Goal: Task Accomplishment & Management: Manage account settings

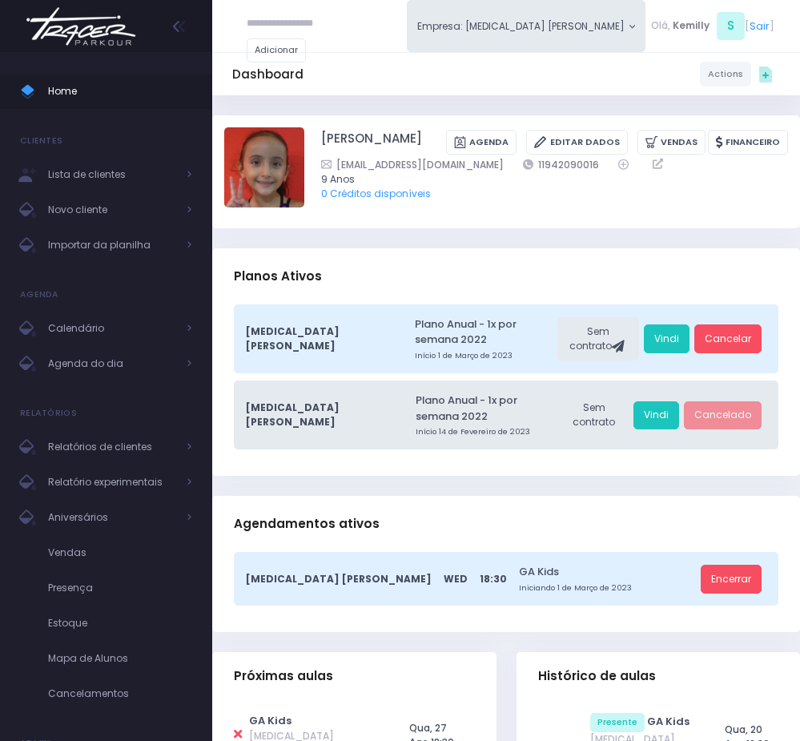
click at [301, 34] on input "text" at bounding box center [295, 24] width 96 height 29
paste input "**********"
click at [289, 22] on input "**********" at bounding box center [295, 24] width 96 height 29
click at [298, 24] on input "**********" at bounding box center [295, 24] width 96 height 29
click at [279, 50] on link "Ana Clara Martins Silva" at bounding box center [319, 57] width 82 height 29
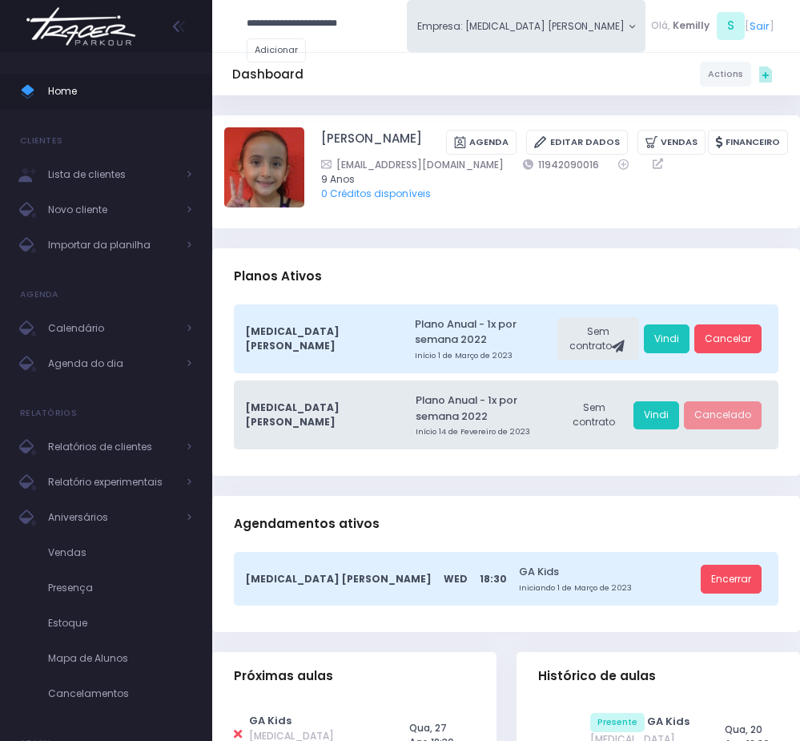
type input "**********"
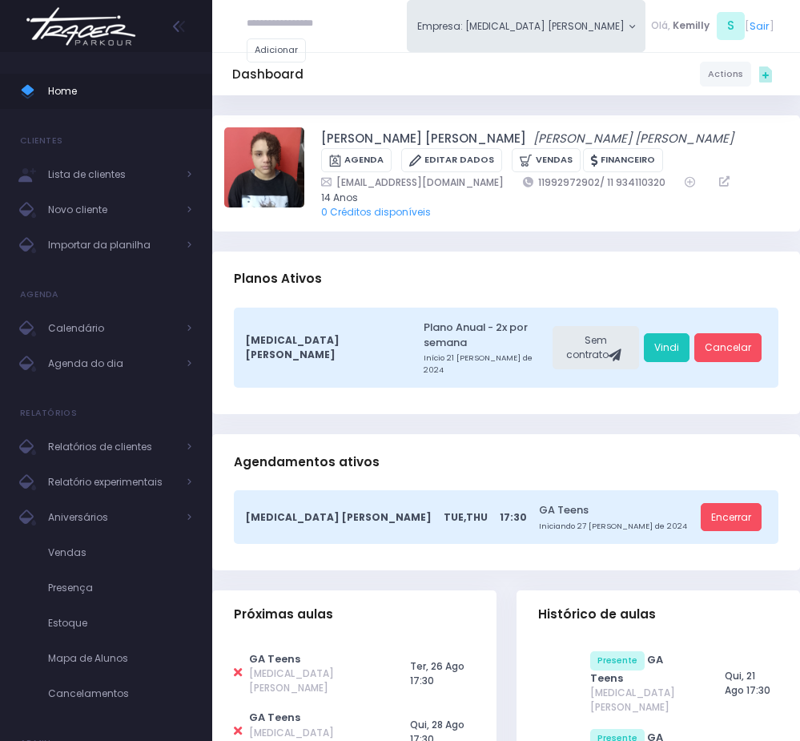
click at [310, 22] on input "text" at bounding box center [295, 24] width 96 height 29
click at [263, 26] on input "******" at bounding box center [295, 24] width 96 height 29
paste input "*******"
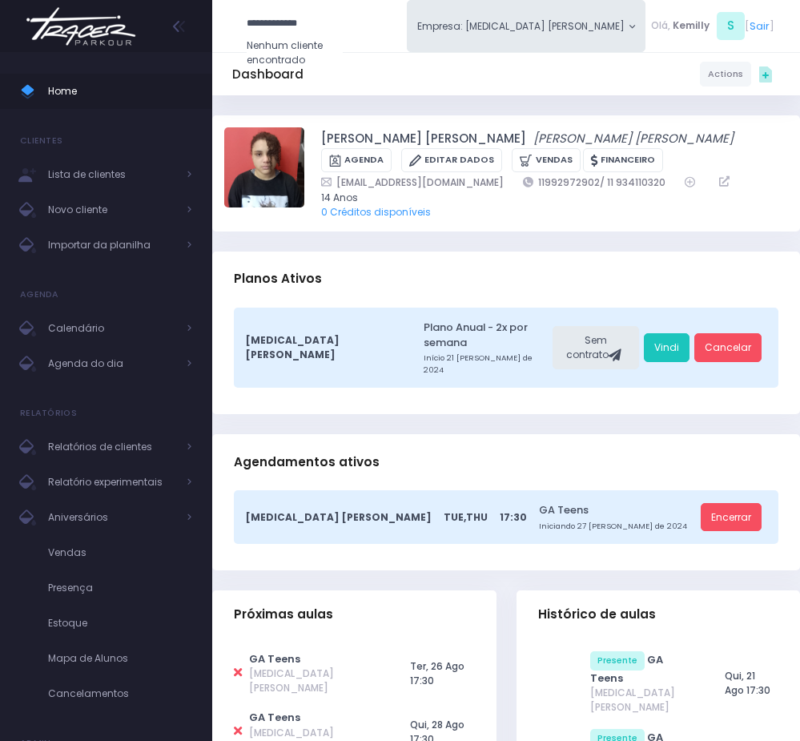
drag, startPoint x: 289, startPoint y: 22, endPoint x: 296, endPoint y: 276, distance: 254.7
click at [291, 22] on input "**********" at bounding box center [295, 24] width 96 height 29
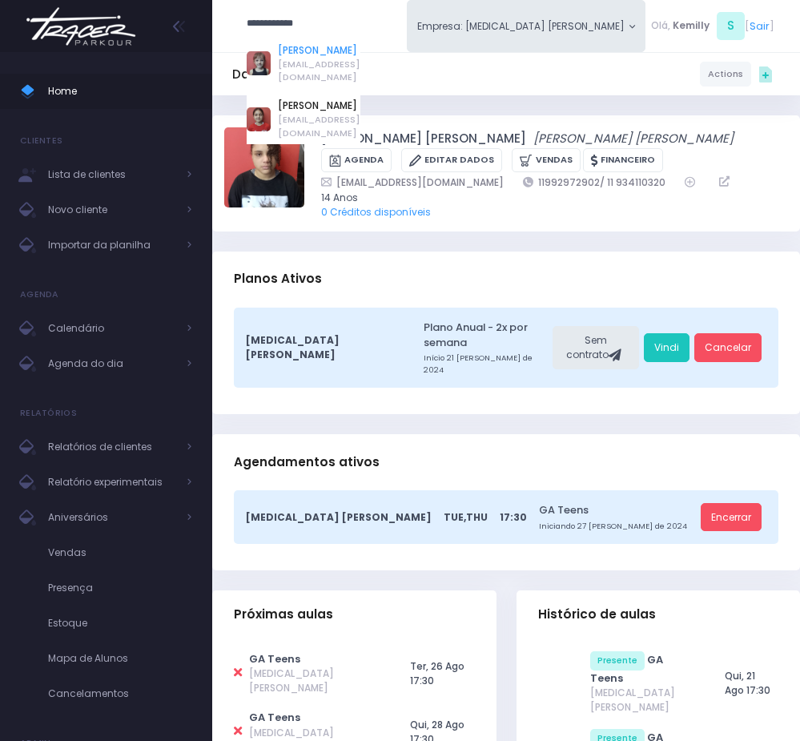
click at [312, 58] on link "Rafaelle Pelati Pereyra" at bounding box center [319, 50] width 82 height 14
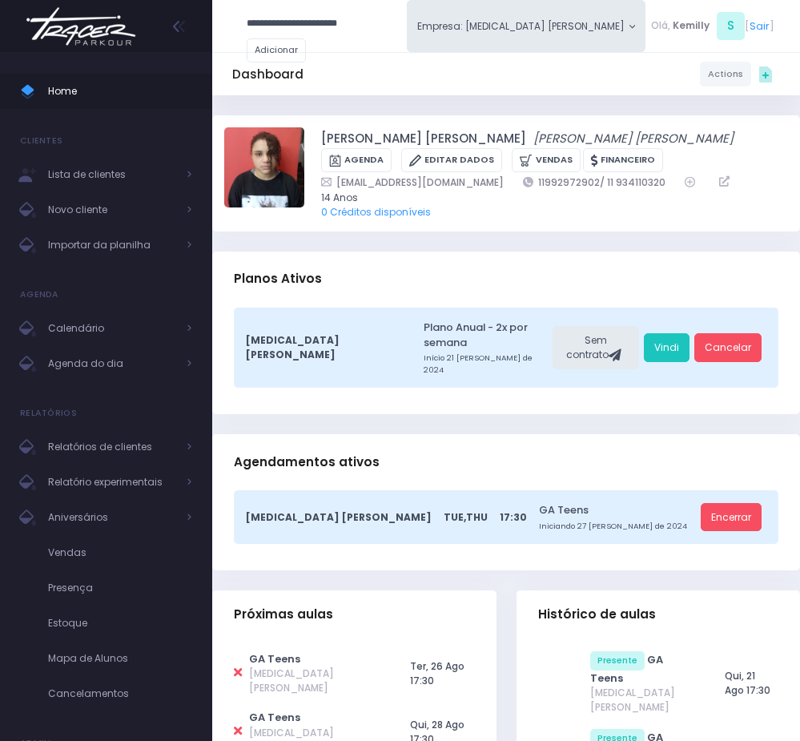
type input "**********"
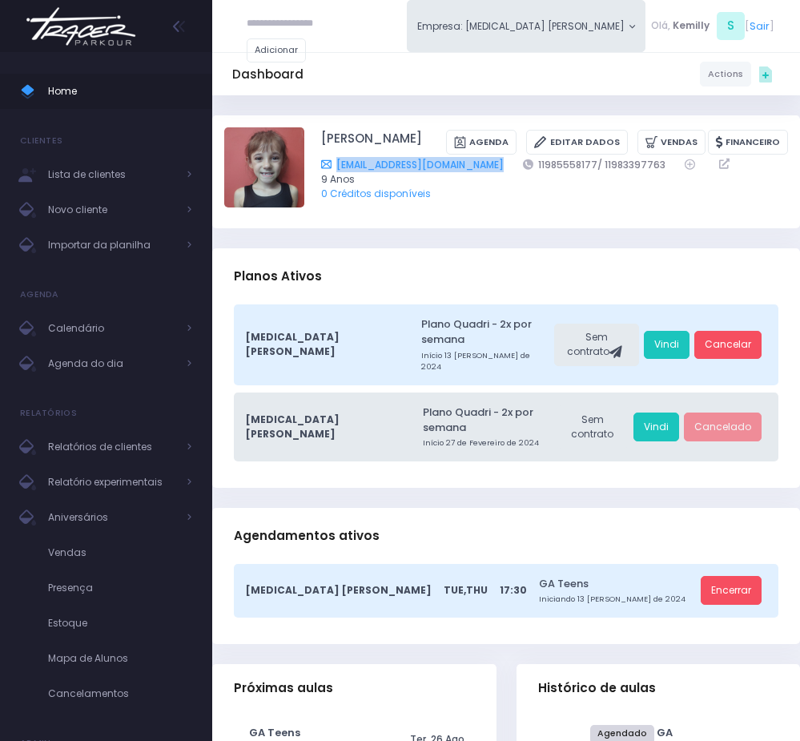
drag, startPoint x: 440, startPoint y: 181, endPoint x: 337, endPoint y: 183, distance: 103.3
click at [337, 172] on div "mi.s.p@uol.com.br 11985558177/ 11983397763" at bounding box center [545, 164] width 448 height 15
copy div "mi.s.p@uol.com.br"
drag, startPoint x: 311, startPoint y: 132, endPoint x: 472, endPoint y: 135, distance: 160.9
click at [472, 135] on div "Rafaelle Pelati Pereyra Agenda Editar Dados Vendas Financeiro" at bounding box center [506, 171] width 564 height 89
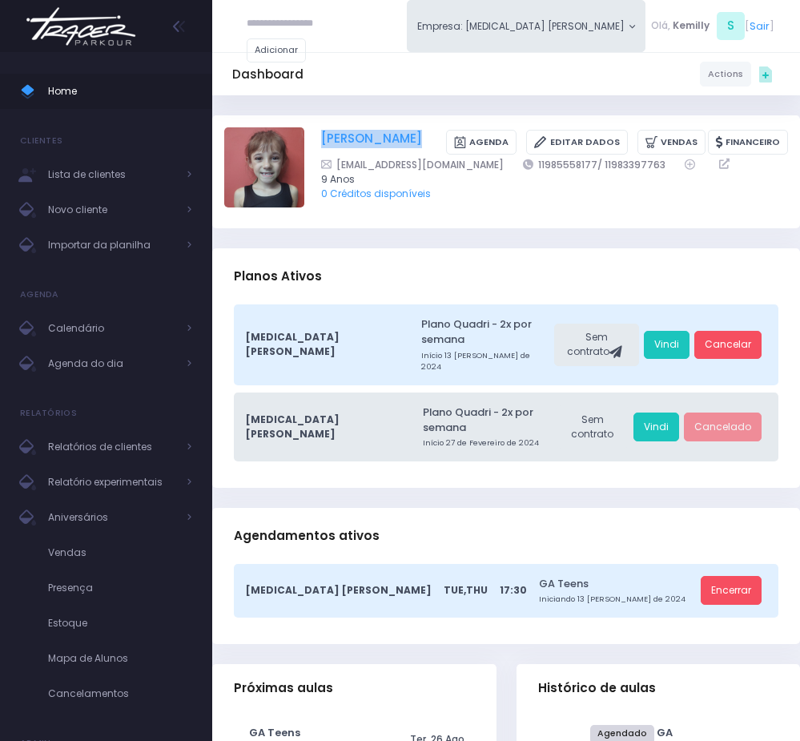
copy div "Rafaelle Pelati Pereyra"
click at [101, 355] on span "Agenda do dia" at bounding box center [112, 363] width 128 height 21
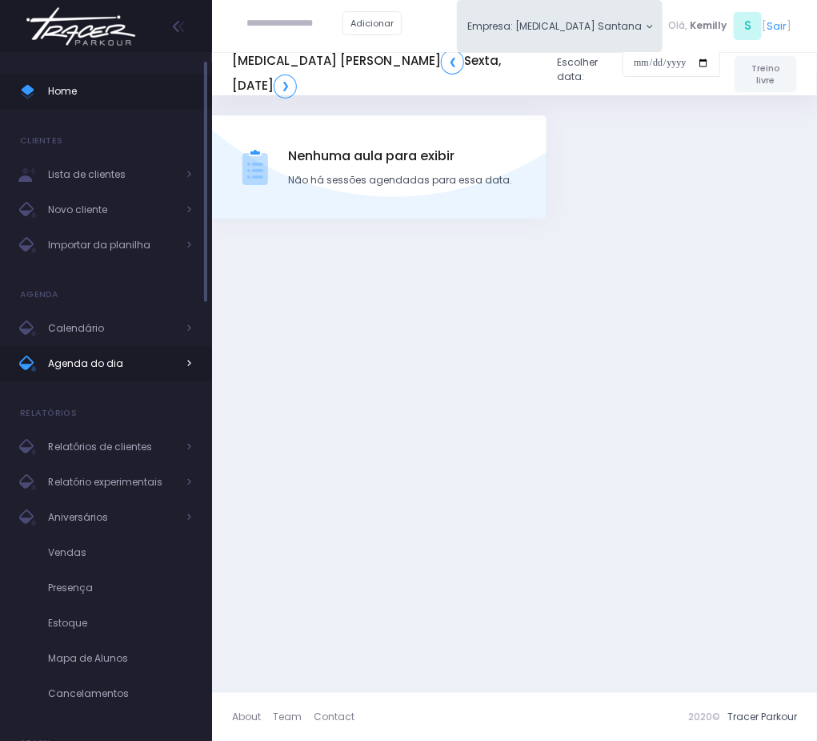
click at [108, 365] on span "Agenda do dia" at bounding box center [112, 363] width 128 height 21
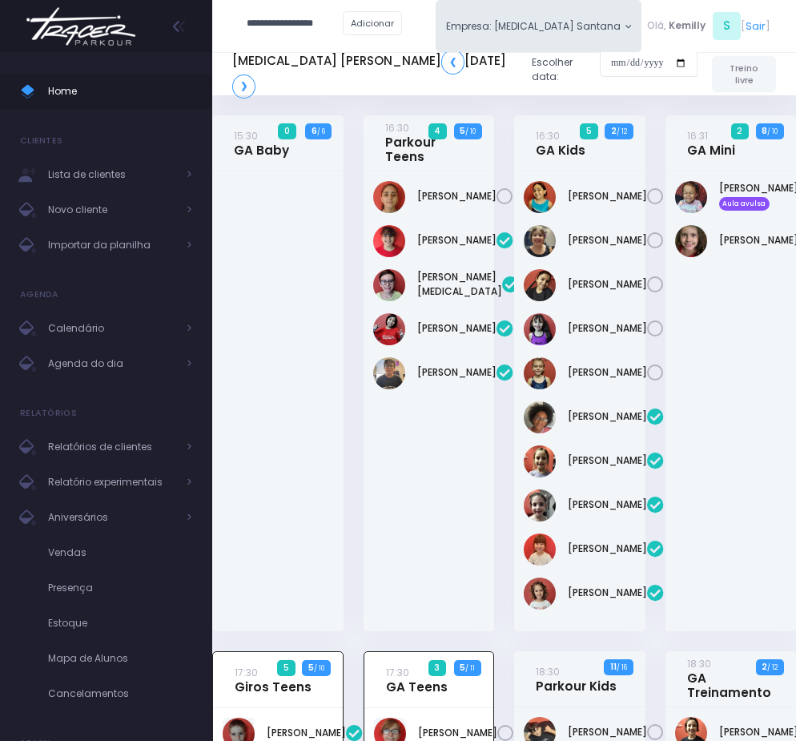
scroll to position [733, 0]
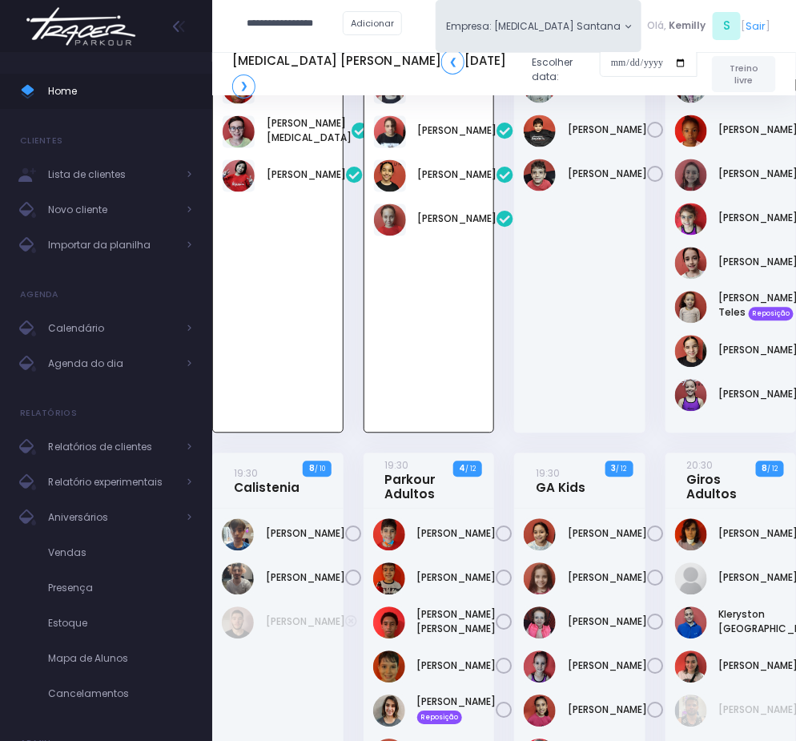
type input "**********"
click input "submit" at bounding box center [0, 0] width 0 height 0
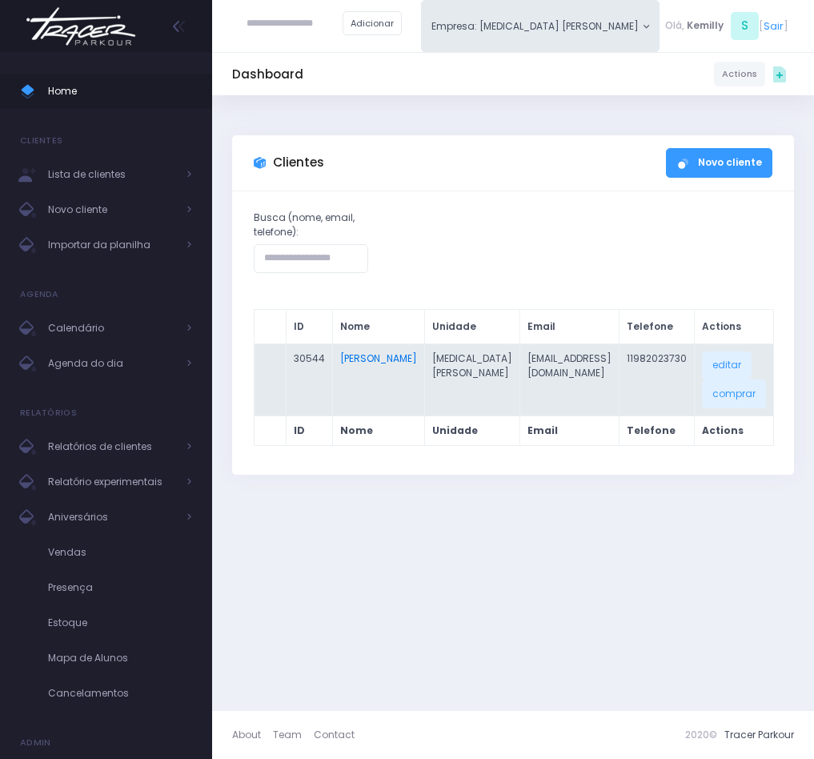
click at [378, 355] on link "Miguel Chanquet" at bounding box center [378, 358] width 77 height 14
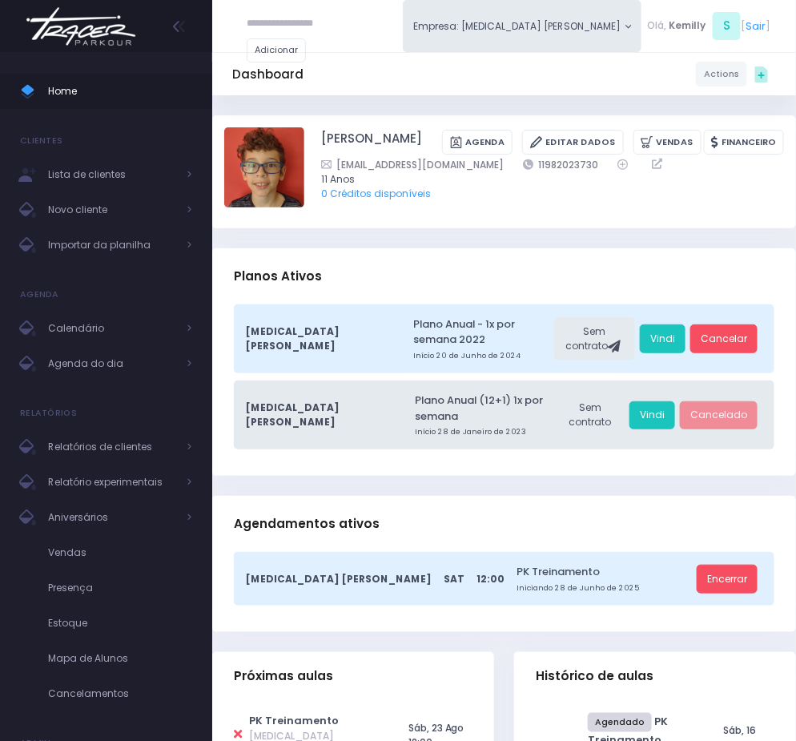
paste input "**********"
click at [295, 55] on link "[PERSON_NAME]" at bounding box center [319, 50] width 82 height 14
type input "**********"
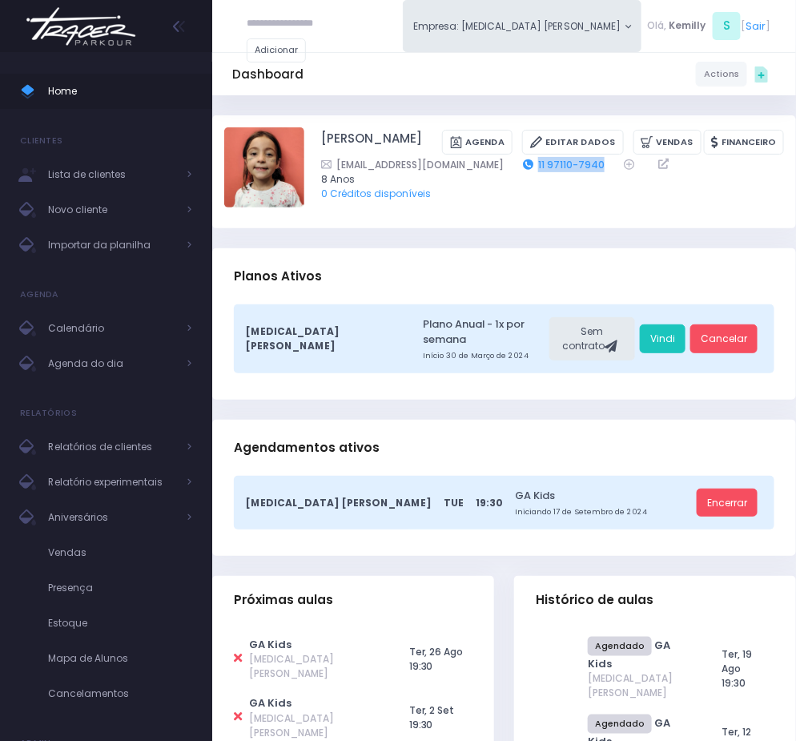
drag, startPoint x: 592, startPoint y: 185, endPoint x: 524, endPoint y: 183, distance: 67.3
click at [524, 172] on div "[EMAIL_ADDRESS][DOMAIN_NAME] 11 97110-7940" at bounding box center [543, 164] width 444 height 15
copy link "11 97110-7940"
click at [315, 38] on div "Adicionar" at bounding box center [317, 36] width 171 height 72
click at [303, 22] on input "text" at bounding box center [295, 24] width 96 height 29
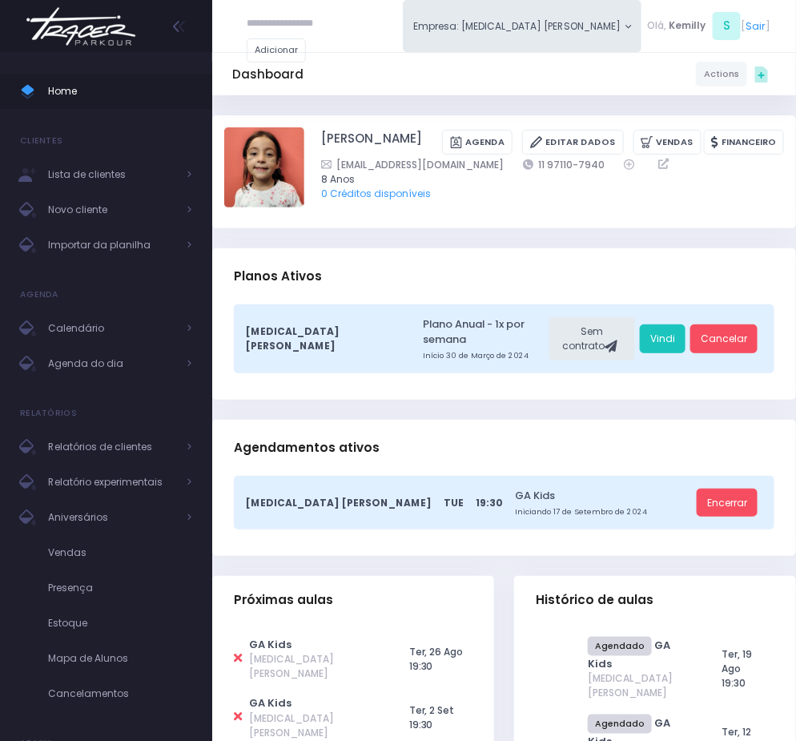
paste input "**********"
click at [303, 58] on link "[PERSON_NAME]" at bounding box center [323, 50] width 90 height 14
type input "**********"
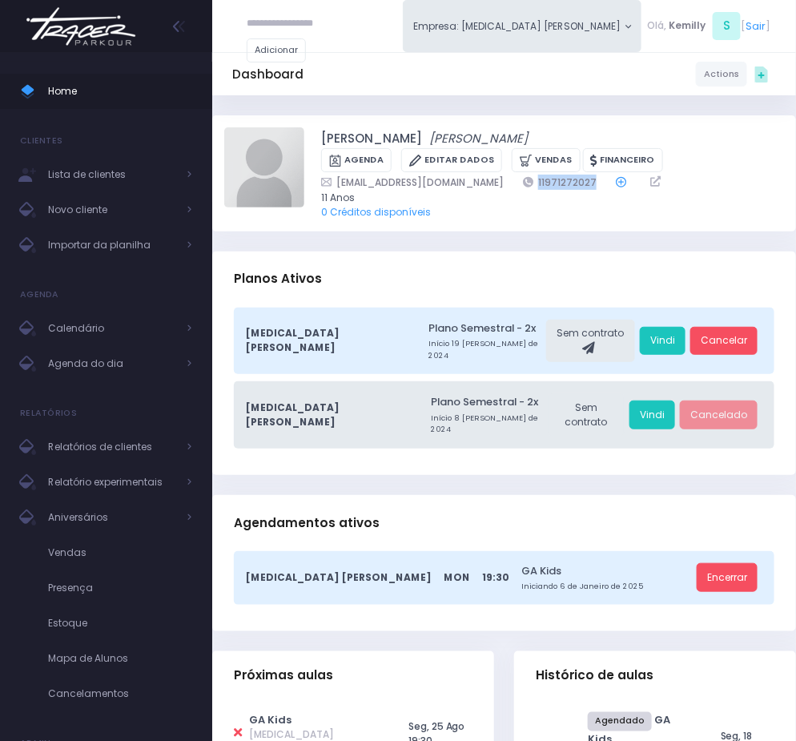
drag, startPoint x: 452, startPoint y: 183, endPoint x: 558, endPoint y: 179, distance: 105.7
click at [558, 179] on div "[EMAIL_ADDRESS][DOMAIN_NAME] 11971272027" at bounding box center [543, 182] width 444 height 15
copy div "11971272027"
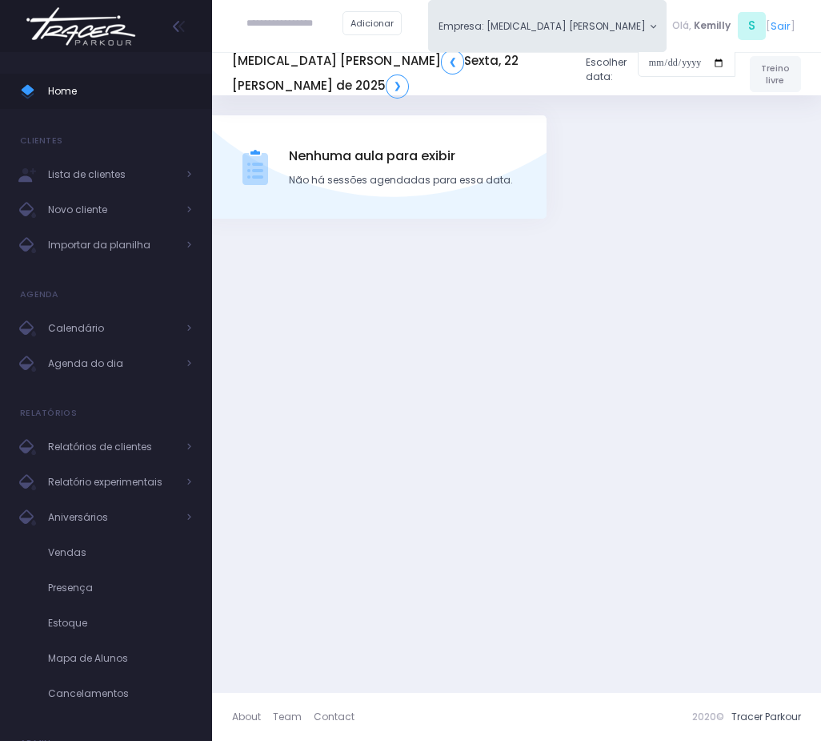
click at [283, 26] on input "text" at bounding box center [295, 24] width 96 height 29
click at [283, 26] on input "**********" at bounding box center [295, 24] width 96 height 29
click at [315, 54] on link "[PERSON_NAME]" at bounding box center [319, 50] width 82 height 14
type input "**********"
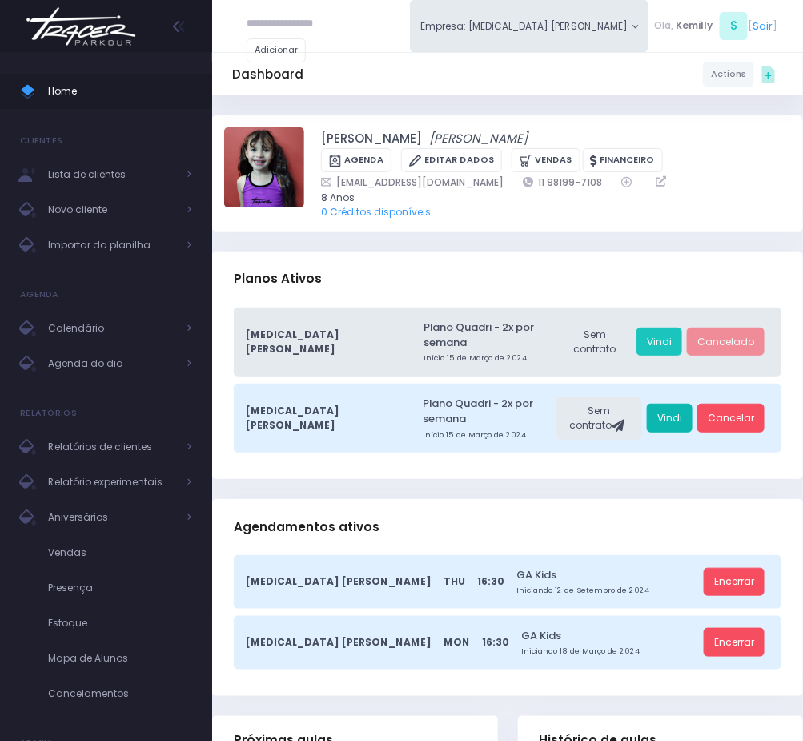
click at [668, 403] on link "Vindi" at bounding box center [670, 417] width 46 height 29
click at [147, 361] on span "Agenda do dia" at bounding box center [112, 363] width 128 height 21
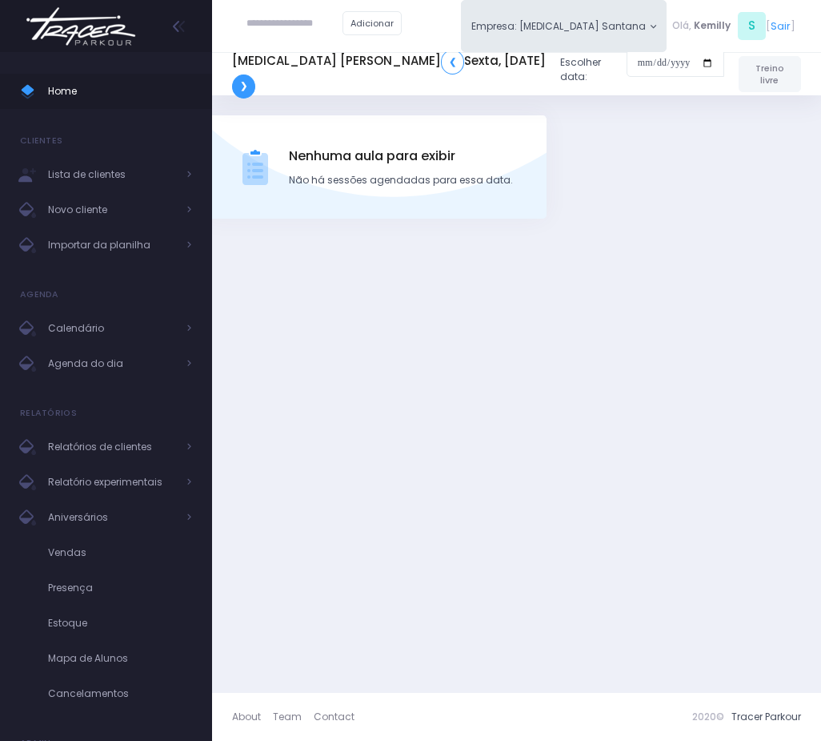
click at [255, 74] on link "❯" at bounding box center [243, 86] width 23 height 24
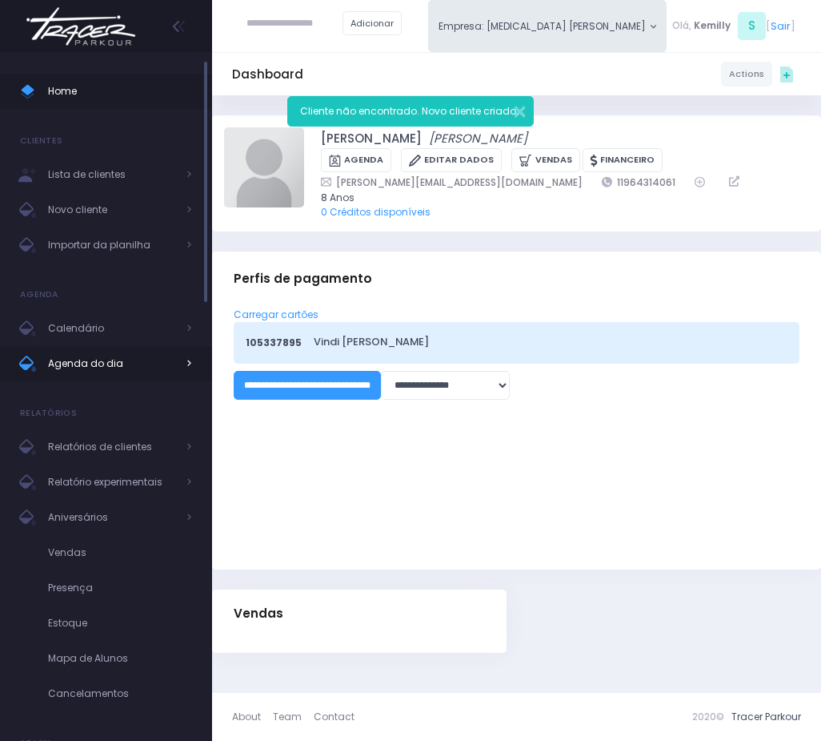
click at [94, 361] on span "Agenda do dia" at bounding box center [112, 363] width 128 height 21
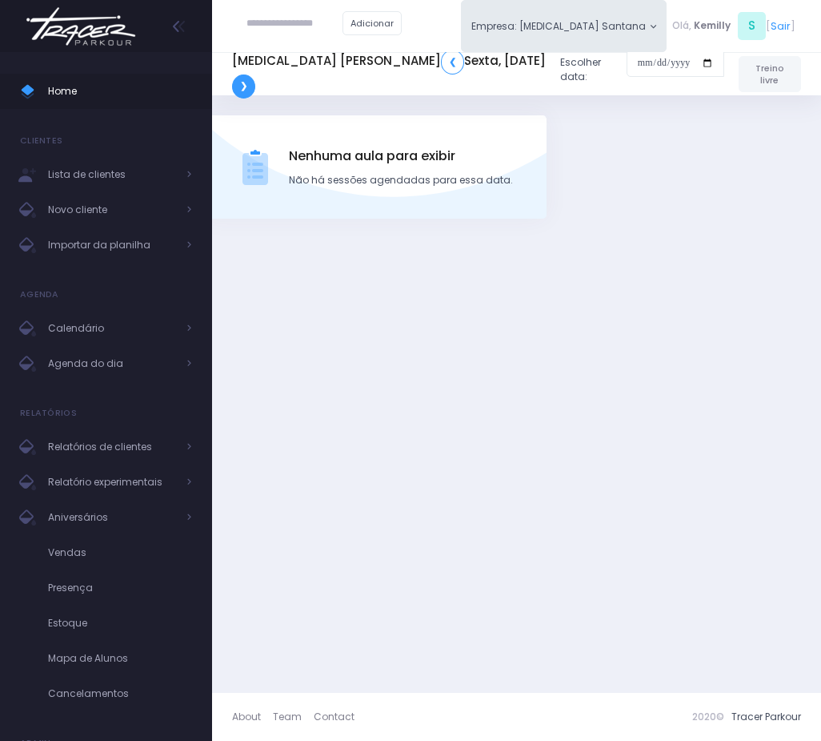
click at [255, 79] on link "❯" at bounding box center [243, 86] width 23 height 24
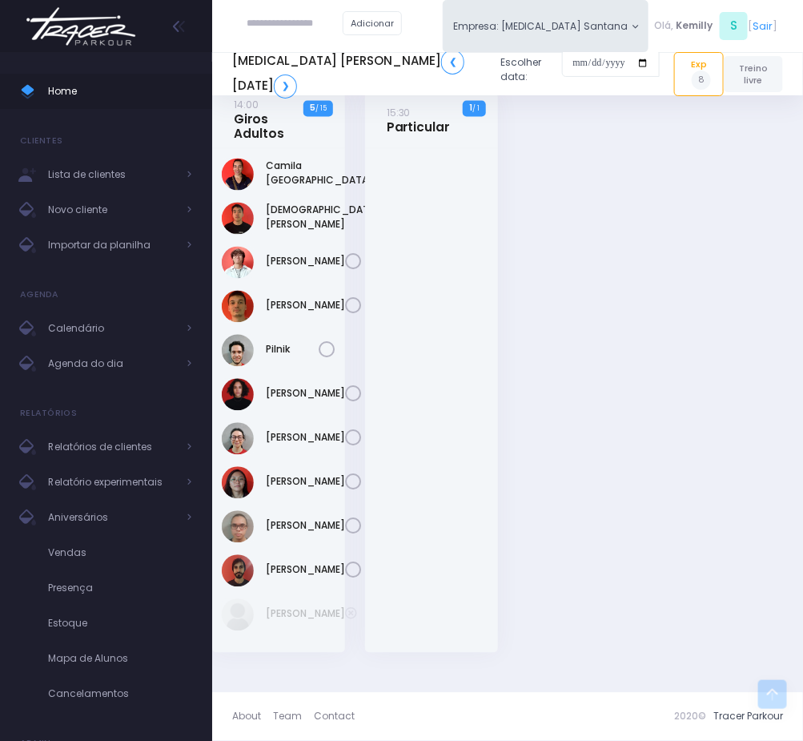
scroll to position [2517, 0]
click at [264, 159] on div "Camila [GEOGRAPHIC_DATA]" at bounding box center [279, 175] width 114 height 32
click at [281, 162] on link "Camila [GEOGRAPHIC_DATA]" at bounding box center [319, 173] width 107 height 29
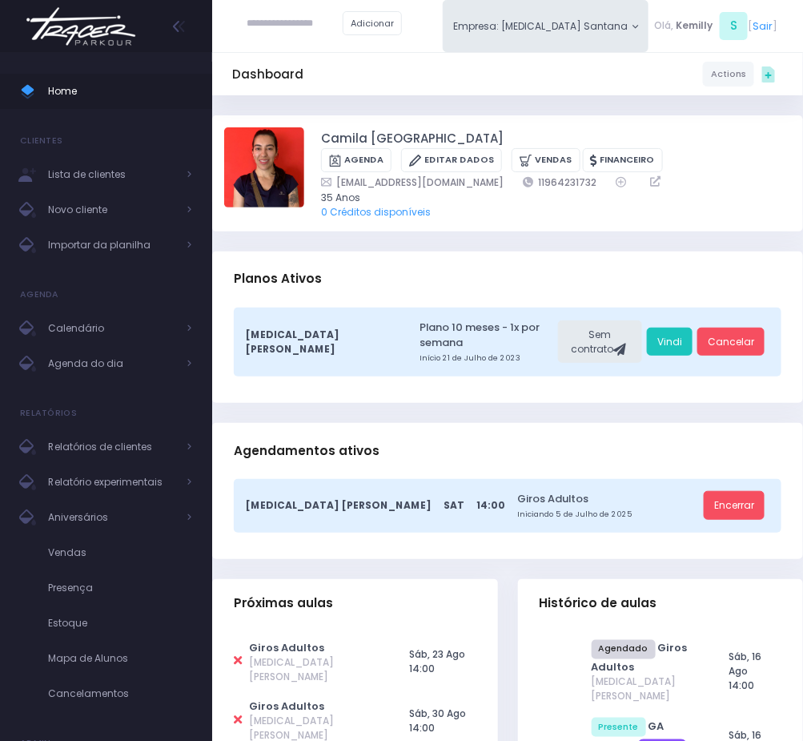
click at [240, 654] on icon at bounding box center [238, 660] width 8 height 12
type input "**********"
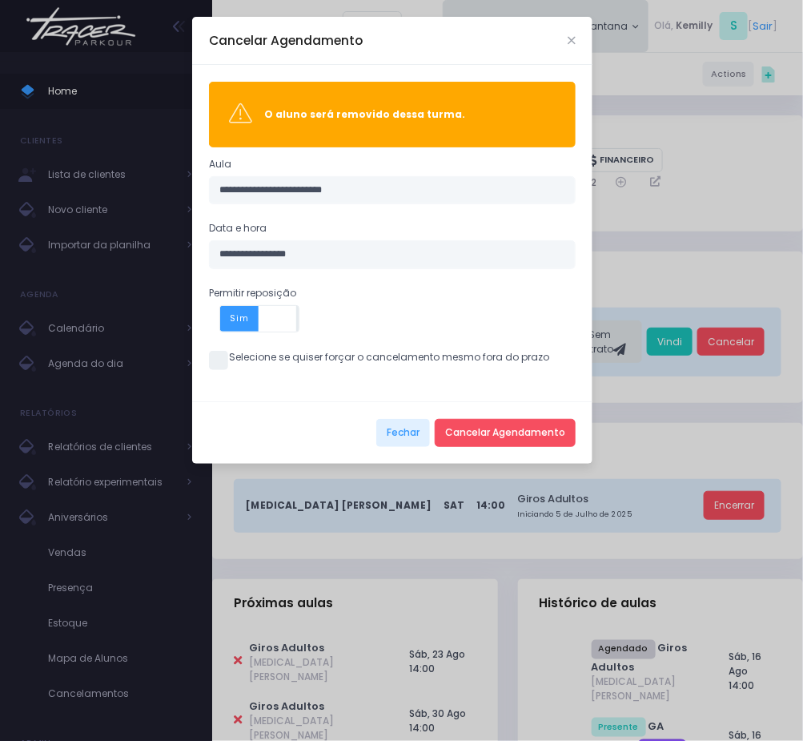
click at [221, 349] on div "**********" at bounding box center [392, 232] width 400 height 335
click at [223, 375] on div "**********" at bounding box center [392, 232] width 400 height 335
click at [231, 363] on label "Selecione se quiser forçar o cancelamento mesmo fora do prazo" at bounding box center [379, 357] width 340 height 14
click at [488, 442] on button "Cancelar Agendamento" at bounding box center [505, 433] width 141 height 29
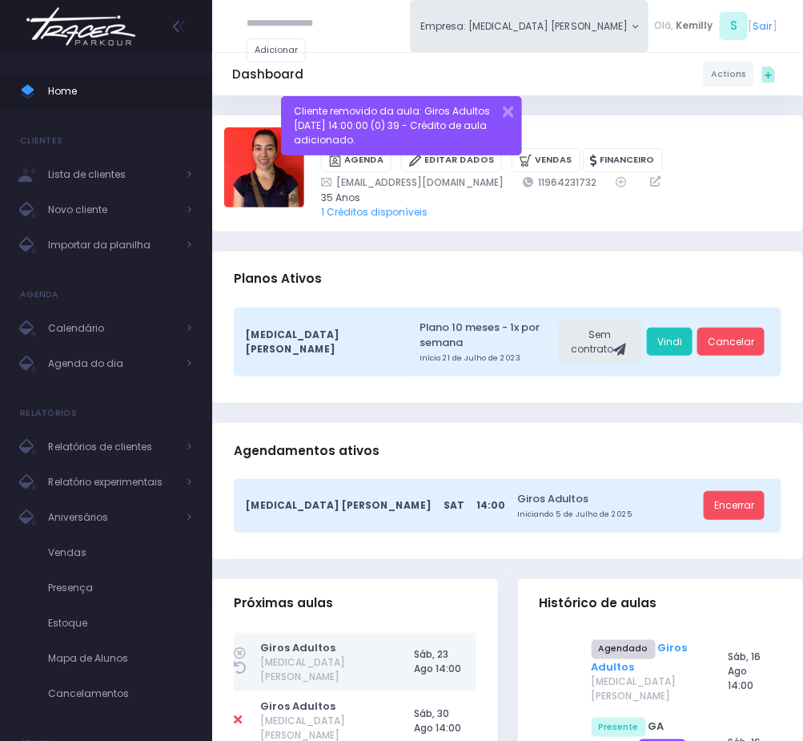
click at [665, 640] on link "Giros Adultos" at bounding box center [640, 657] width 96 height 34
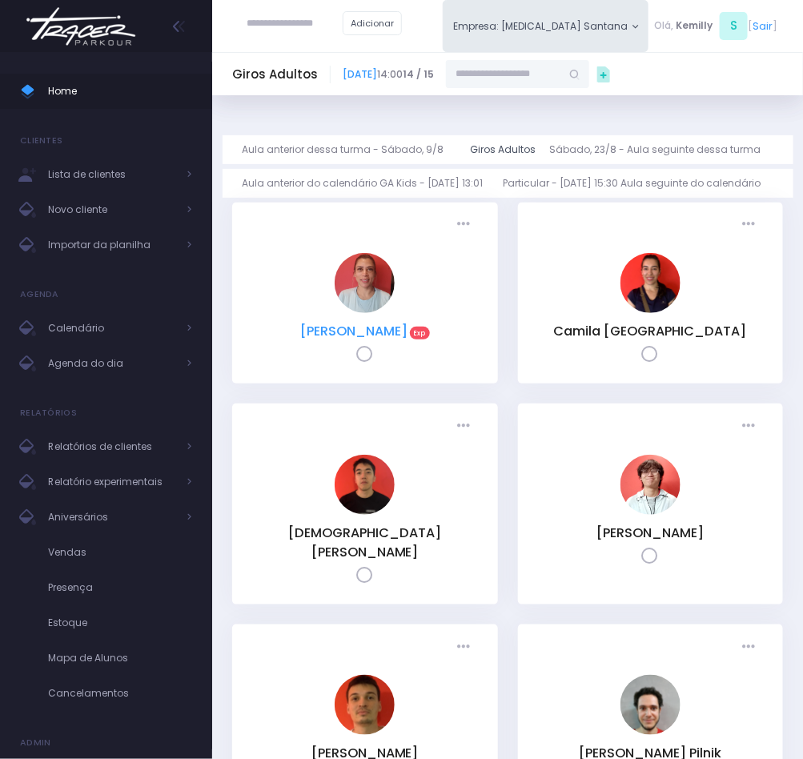
click at [402, 330] on link "[PERSON_NAME]" at bounding box center [353, 331] width 107 height 18
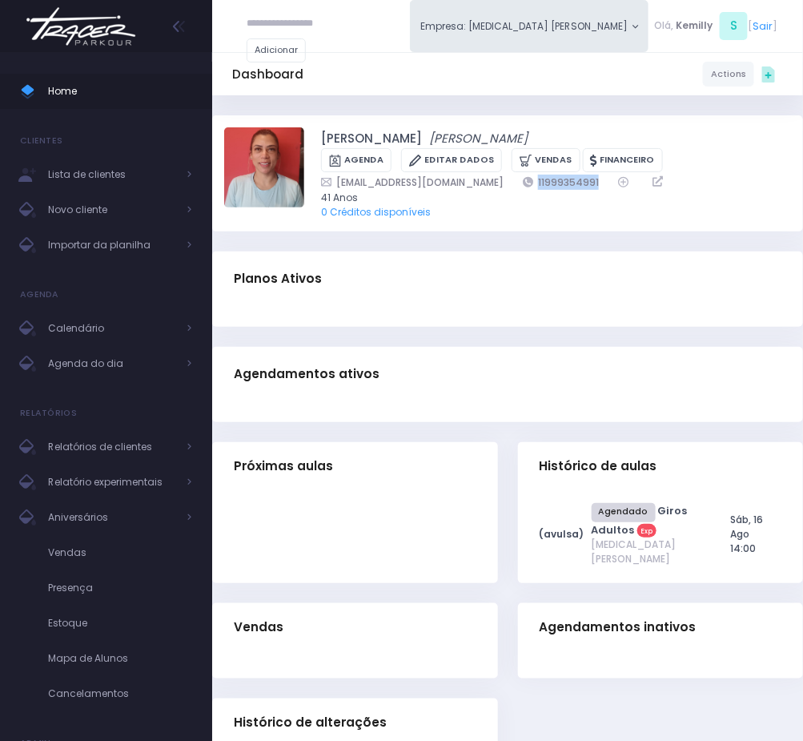
drag, startPoint x: 456, startPoint y: 185, endPoint x: 550, endPoint y: 183, distance: 93.7
click at [550, 183] on div "apolimas@gmail.com 11999354991" at bounding box center [546, 182] width 451 height 15
copy div "11999354991"
click at [87, 378] on link "Agenda do dia" at bounding box center [106, 363] width 212 height 35
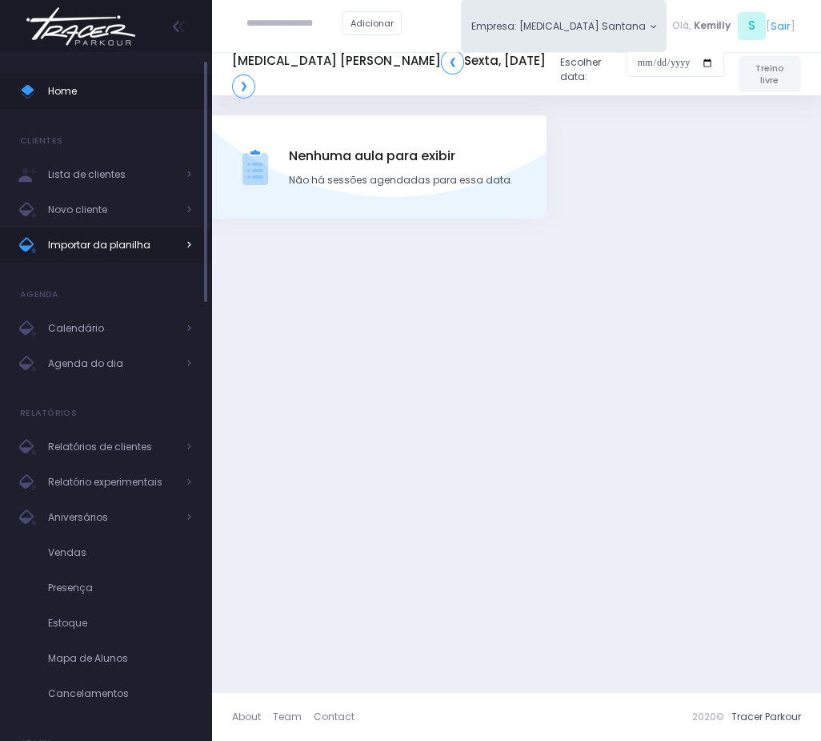
click at [108, 243] on span "Importar da planilha" at bounding box center [112, 245] width 128 height 21
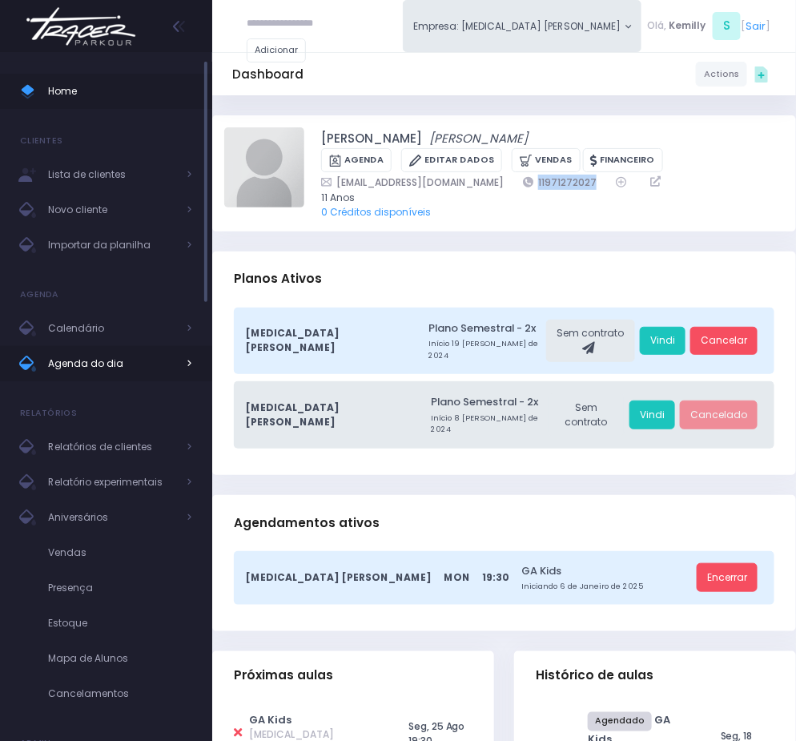
click at [106, 363] on span "Agenda do dia" at bounding box center [112, 363] width 128 height 21
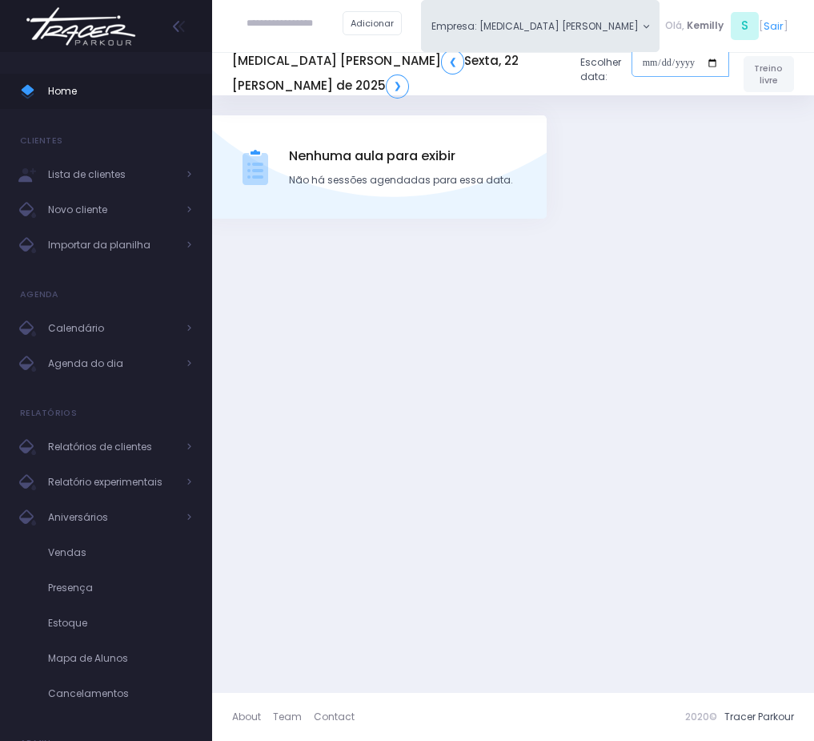
click at [632, 62] on input "date" at bounding box center [681, 63] width 98 height 29
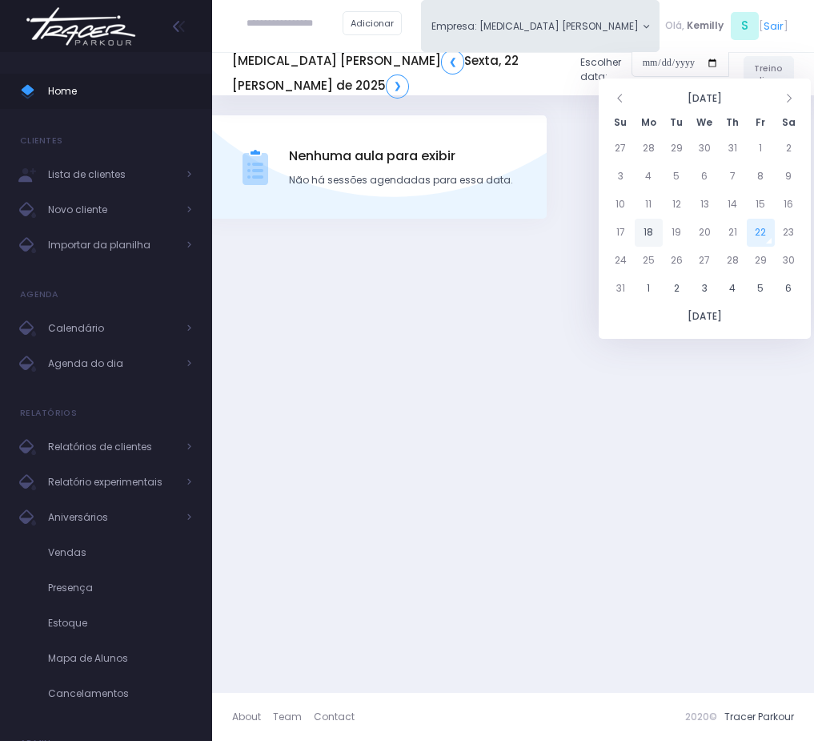
click at [647, 238] on td "18" at bounding box center [649, 233] width 28 height 28
type input "**********"
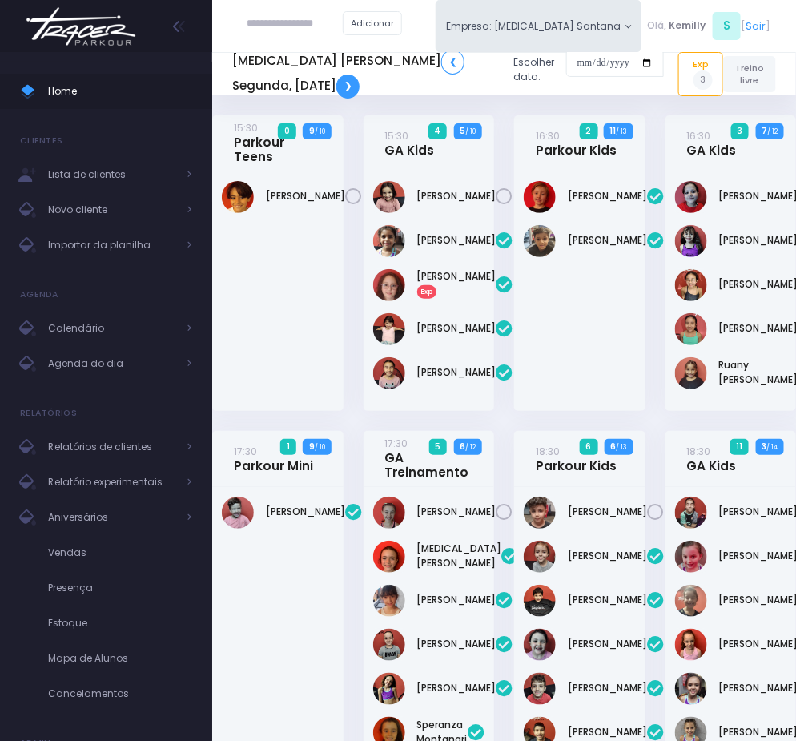
click at [336, 94] on link "❯" at bounding box center [347, 86] width 23 height 24
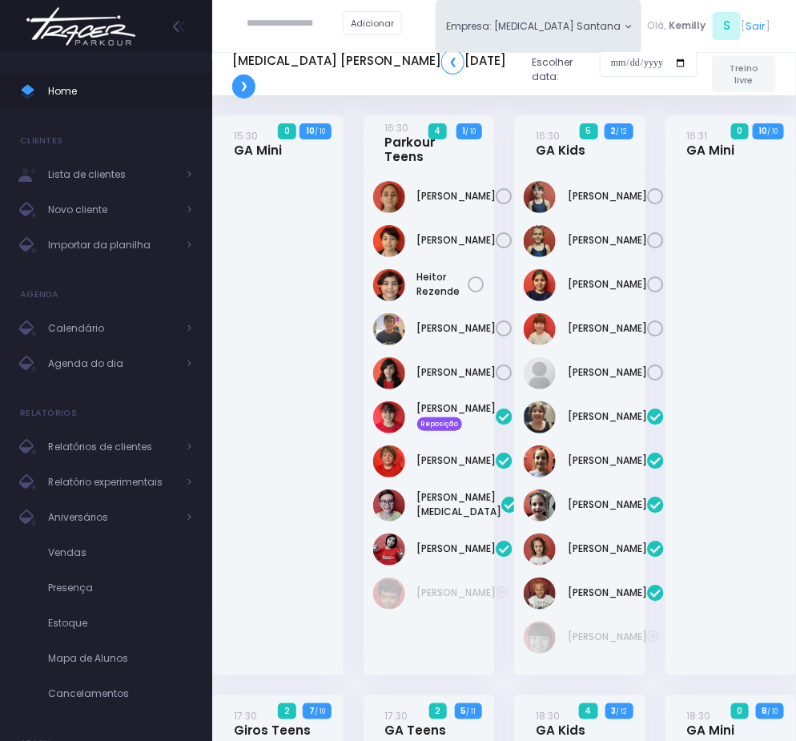
click at [251, 86] on link "❯" at bounding box center [243, 86] width 23 height 24
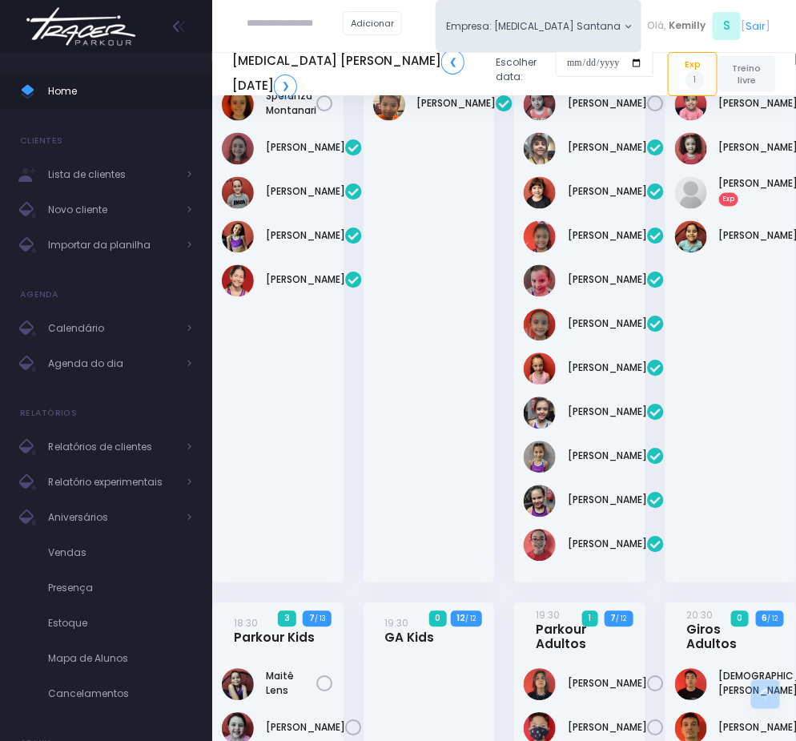
scroll to position [720, 0]
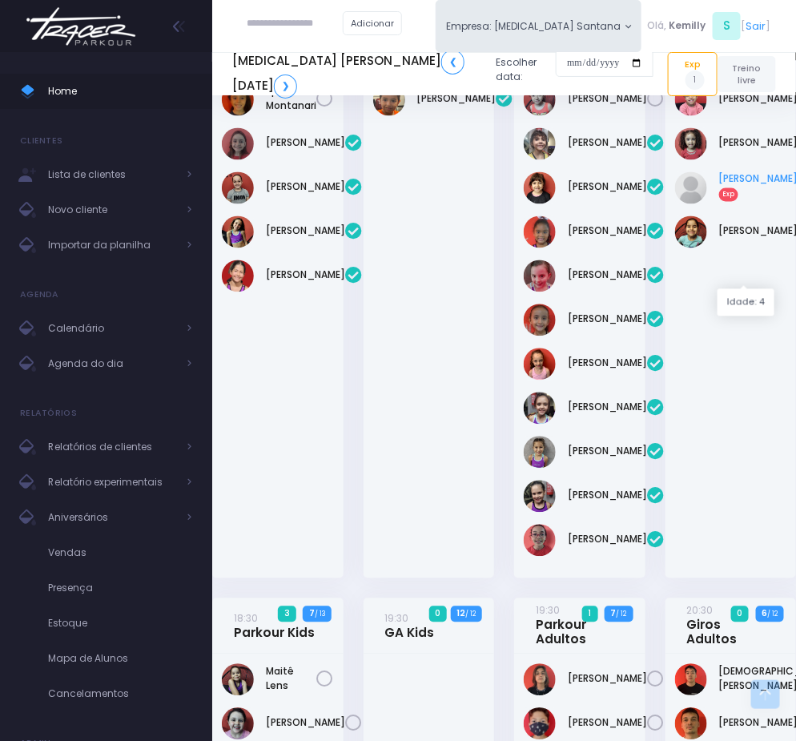
click at [747, 201] on link "Helena Lua Bomfim Exp" at bounding box center [758, 186] width 79 height 29
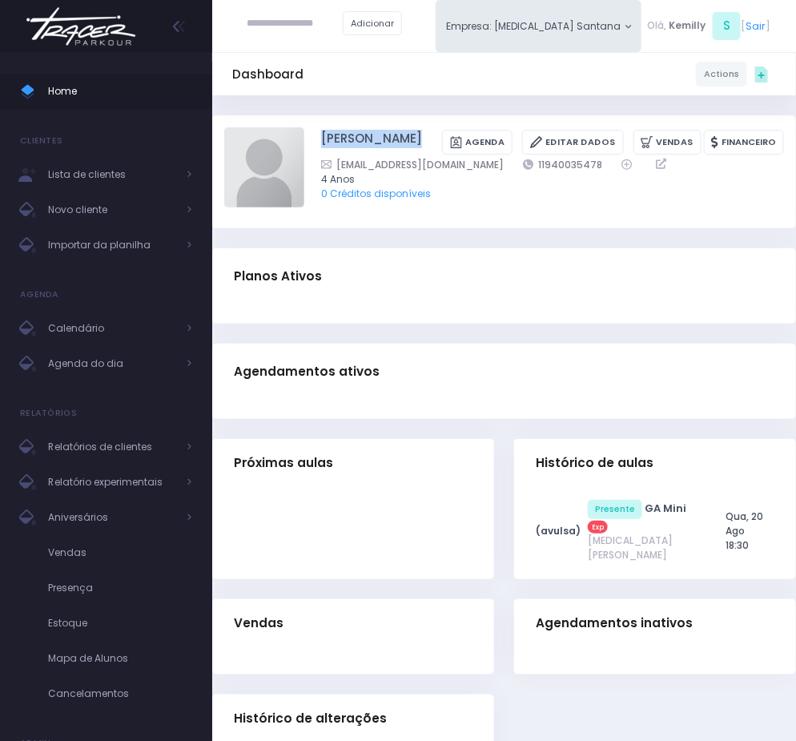
drag, startPoint x: 317, startPoint y: 140, endPoint x: 440, endPoint y: 137, distance: 123.3
click at [440, 137] on div "[PERSON_NAME] [GEOGRAPHIC_DATA] Editar Dados [GEOGRAPHIC_DATA] Financeiro 11940…" at bounding box center [504, 171] width 560 height 89
copy div "[PERSON_NAME]"
drag, startPoint x: 581, startPoint y: 186, endPoint x: 608, endPoint y: 186, distance: 27.2
click at [608, 172] on div "[EMAIL_ADDRESS][DOMAIN_NAME] 11940035478" at bounding box center [543, 164] width 444 height 15
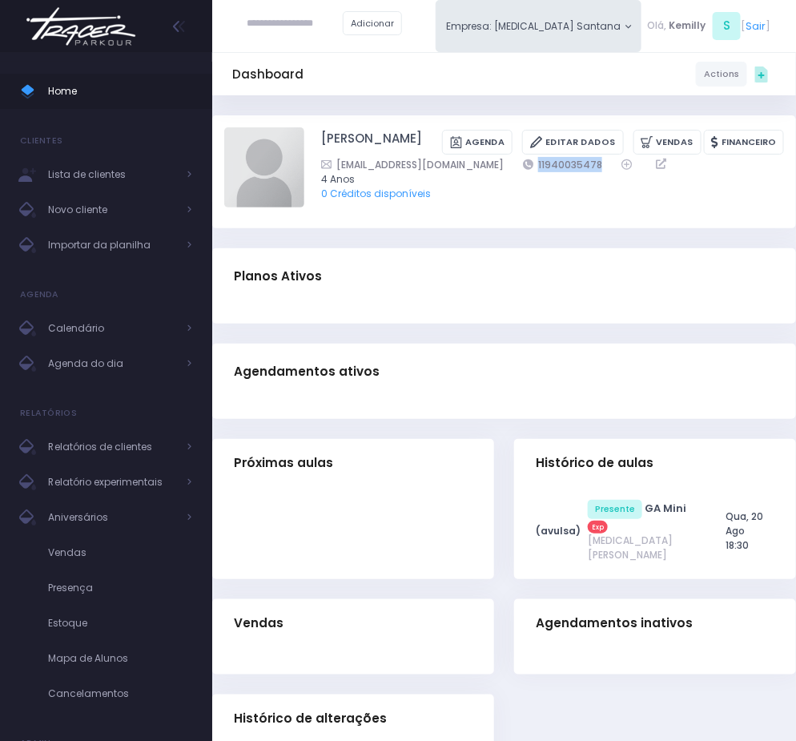
copy div "11940035478"
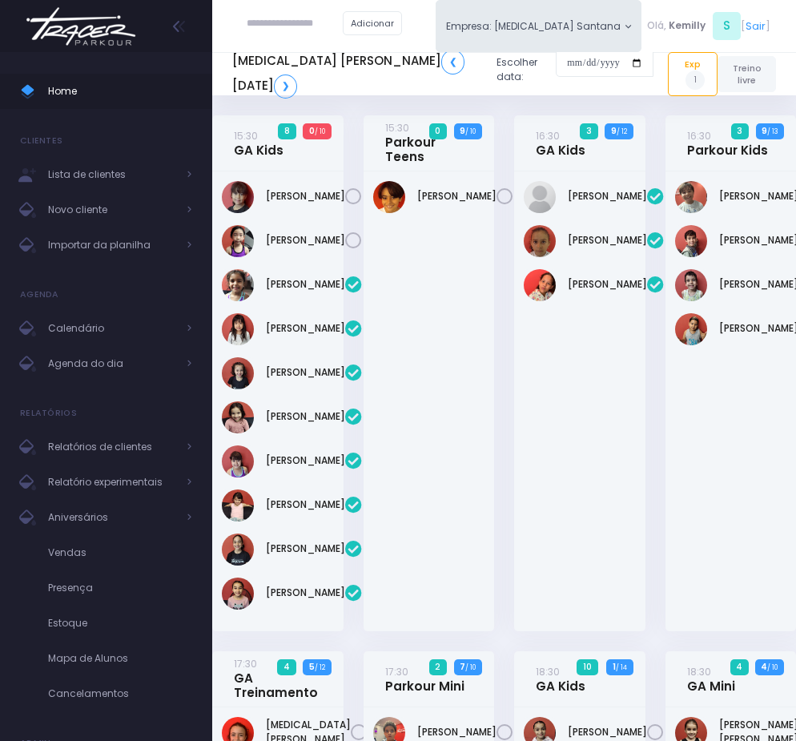
scroll to position [720, 0]
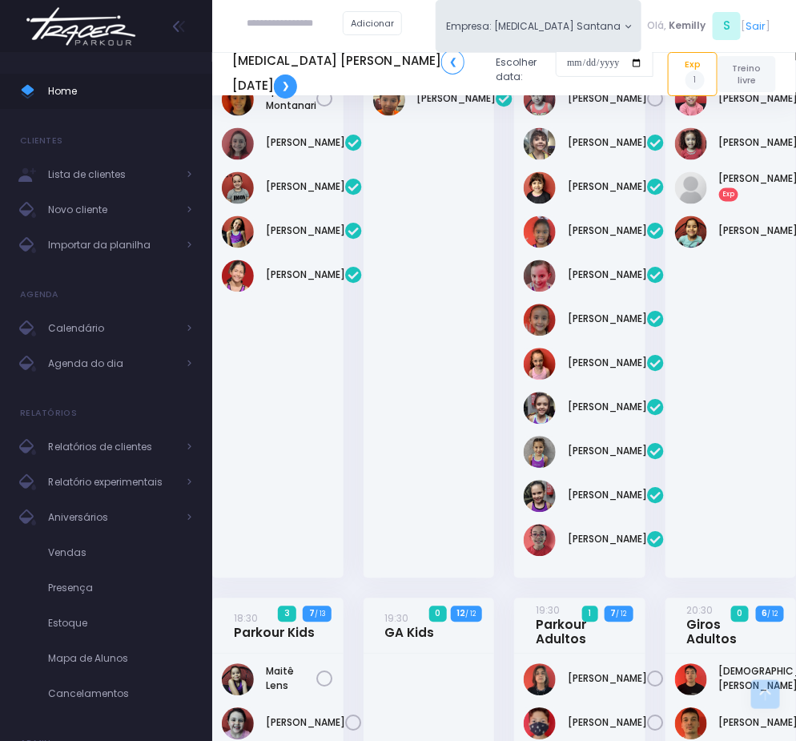
click at [289, 91] on link "❯" at bounding box center [285, 86] width 23 height 24
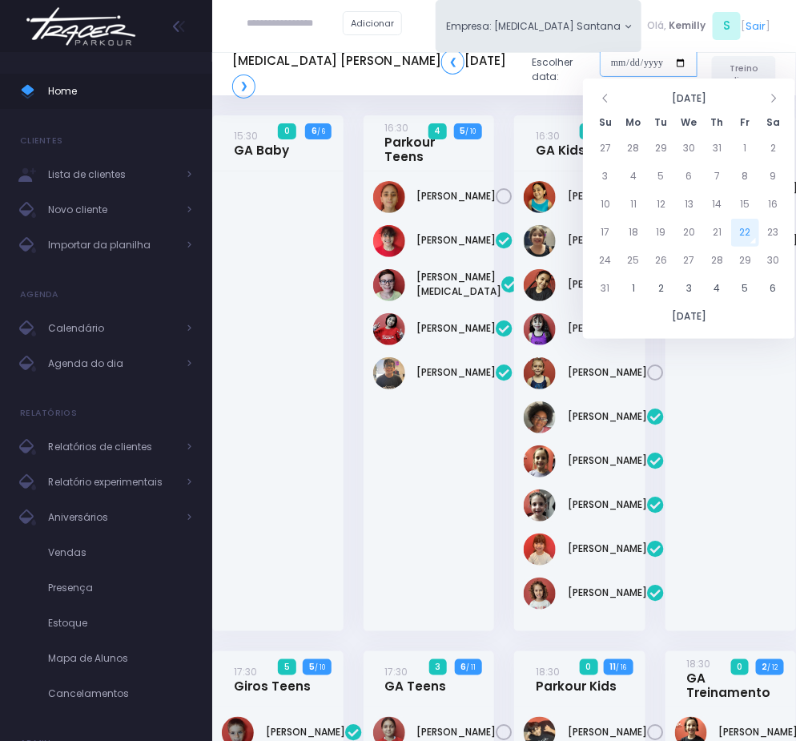
click at [600, 63] on input "date" at bounding box center [649, 63] width 98 height 29
click at [773, 229] on td "23" at bounding box center [773, 233] width 28 height 28
type input "**********"
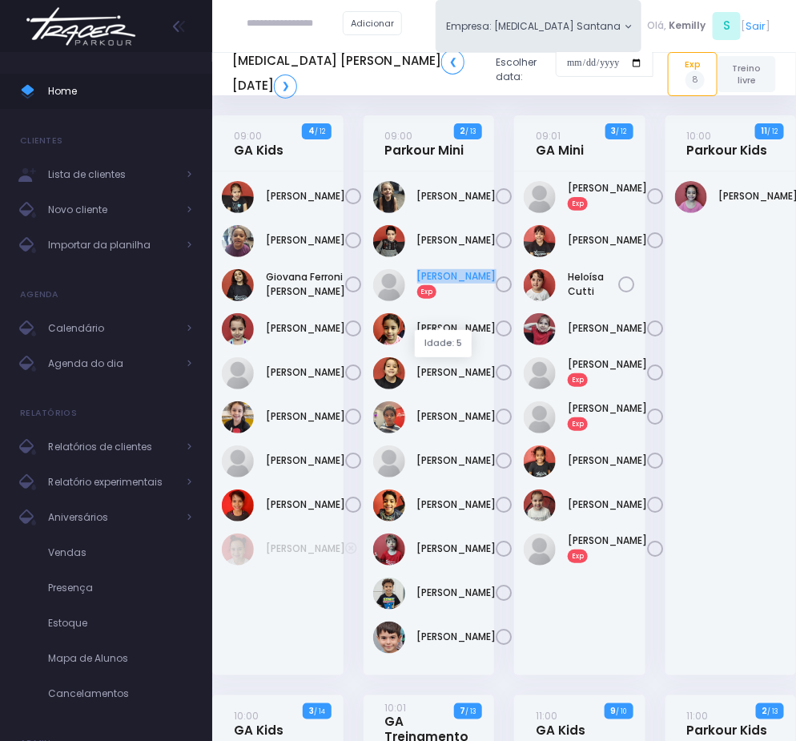
drag, startPoint x: 411, startPoint y: 287, endPoint x: 454, endPoint y: 300, distance: 45.3
click at [454, 300] on div "Davi Silvério Exp" at bounding box center [429, 285] width 112 height 32
copy link "Davi Silvério"
drag, startPoint x: 562, startPoint y: 183, endPoint x: 627, endPoint y: 198, distance: 66.4
click at [627, 198] on div "Bianca Munaretto Exp" at bounding box center [580, 197] width 112 height 32
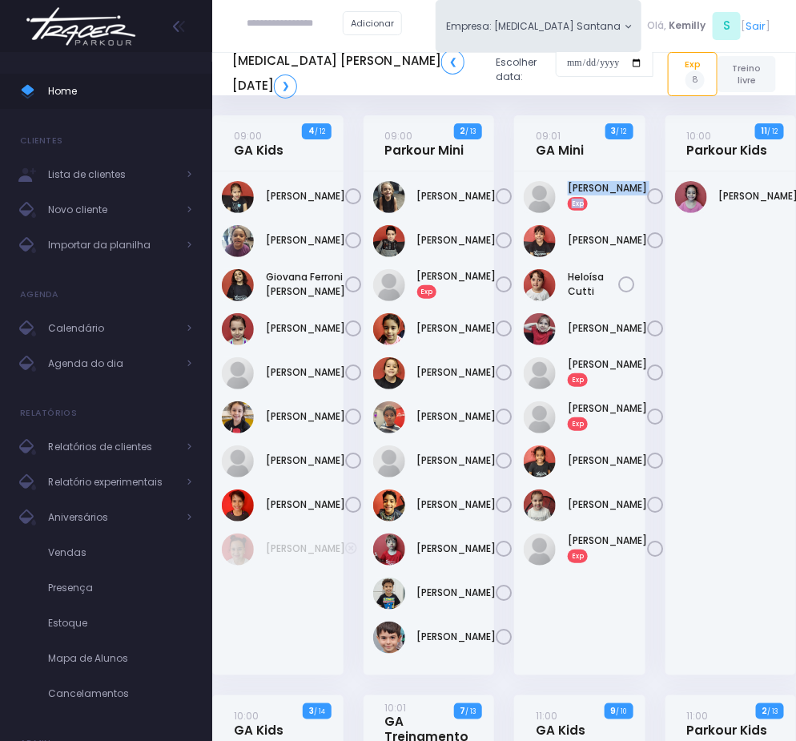
copy div "Bianca Munaretto Exp"
drag, startPoint x: 560, startPoint y: 385, endPoint x: 618, endPoint y: 404, distance: 60.8
click at [618, 389] on div "Manuela Delmond Exp" at bounding box center [580, 373] width 112 height 32
copy div "Manuela Delmond Exp"
drag, startPoint x: 558, startPoint y: 442, endPoint x: 620, endPoint y: 457, distance: 63.5
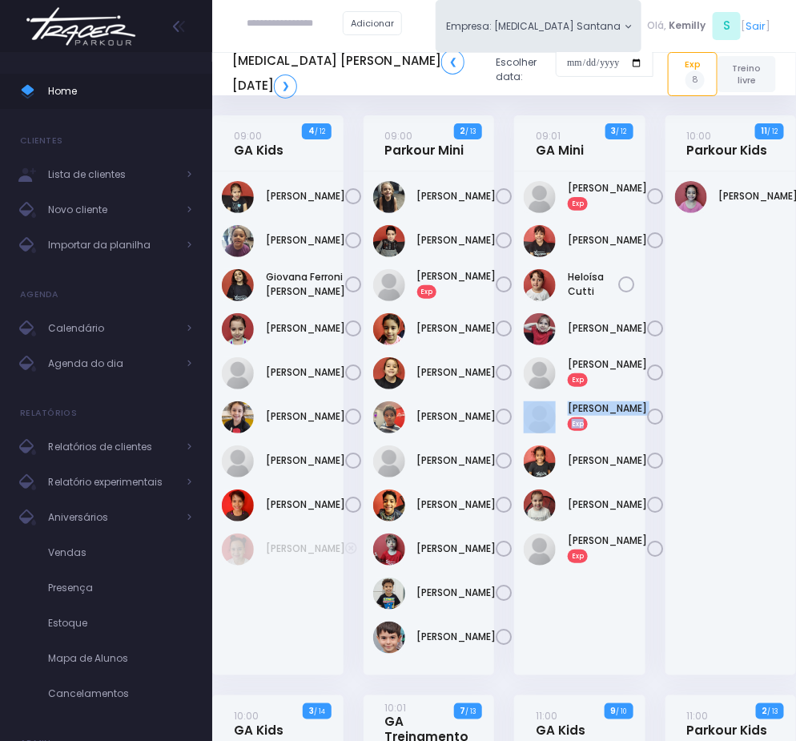
click at [620, 433] on div "Manuela Figueiredo Exp" at bounding box center [580, 417] width 112 height 32
copy div "Manuela Figueiredo Exp"
drag, startPoint x: 562, startPoint y: 593, endPoint x: 620, endPoint y: 601, distance: 58.2
click at [620, 565] on div "Sophia Munaretto Exp" at bounding box center [580, 549] width 112 height 32
copy div "Sophia Munaretto Exp"
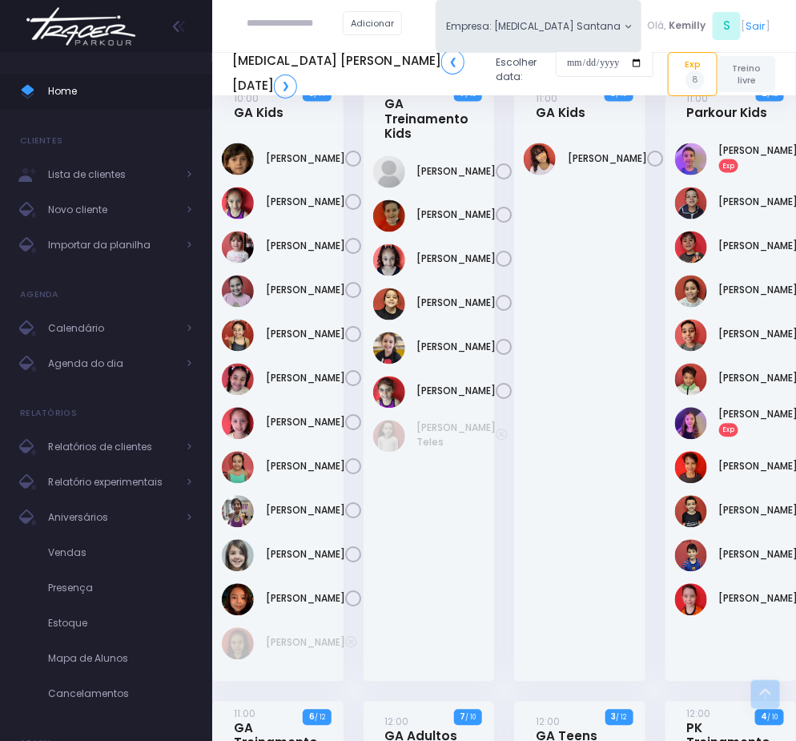
scroll to position [600, 0]
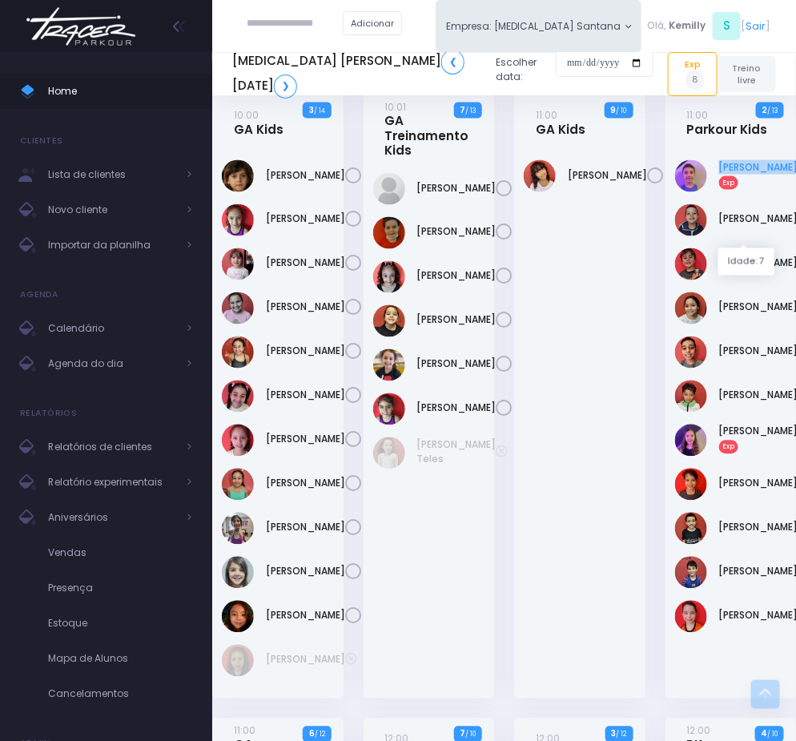
drag, startPoint x: 712, startPoint y: 203, endPoint x: 757, endPoint y: 221, distance: 49.2
click at [757, 192] on div "Arthur Vargas Exp" at bounding box center [731, 176] width 112 height 32
copy link "Arthur Vargas"
drag, startPoint x: 714, startPoint y: 484, endPoint x: 771, endPoint y: 484, distance: 56.8
click at [771, 456] on div "Lia Vargas Exp" at bounding box center [731, 440] width 112 height 32
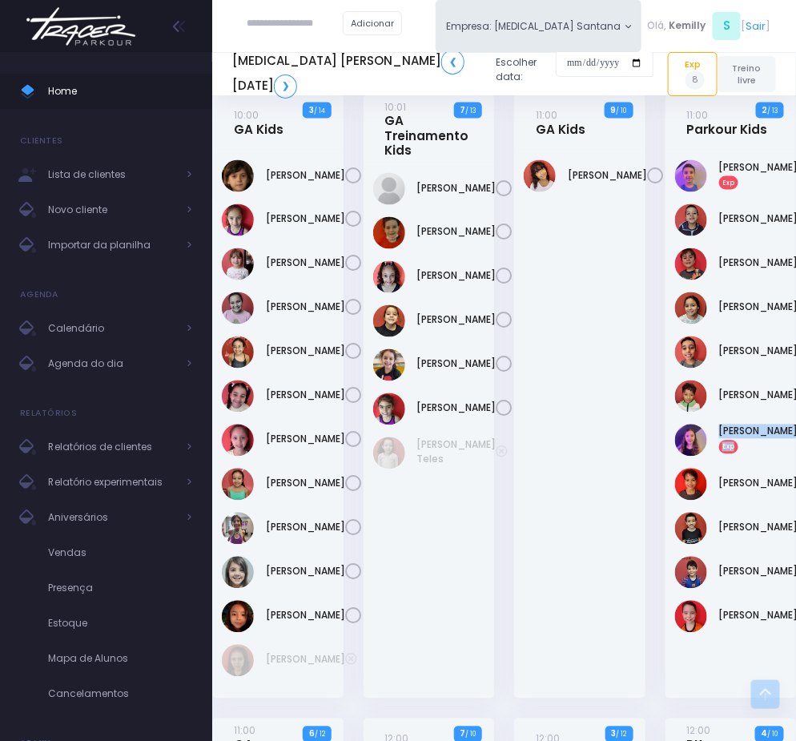
copy div "Lia Vargas Exp"
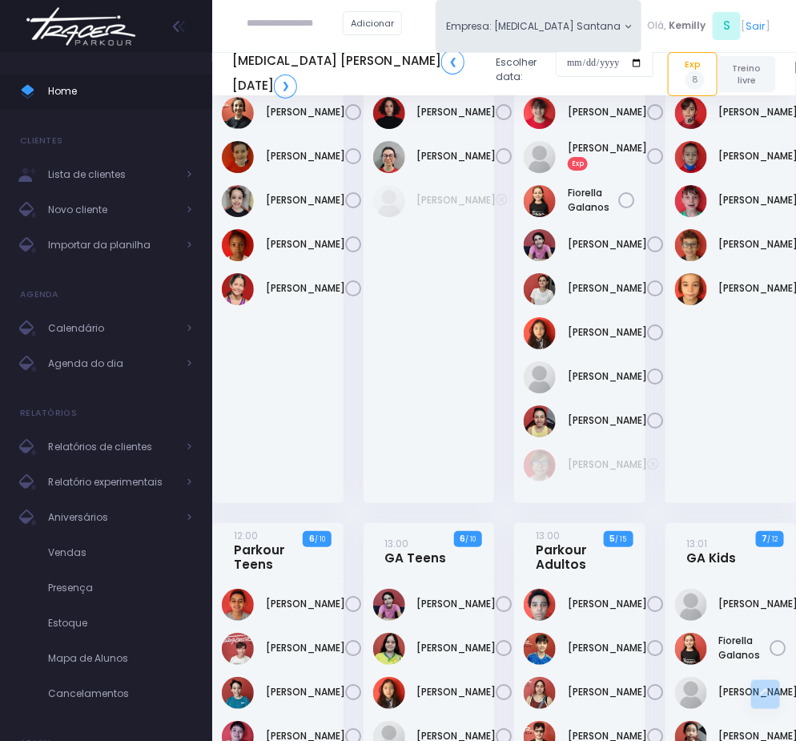
scroll to position [1321, 0]
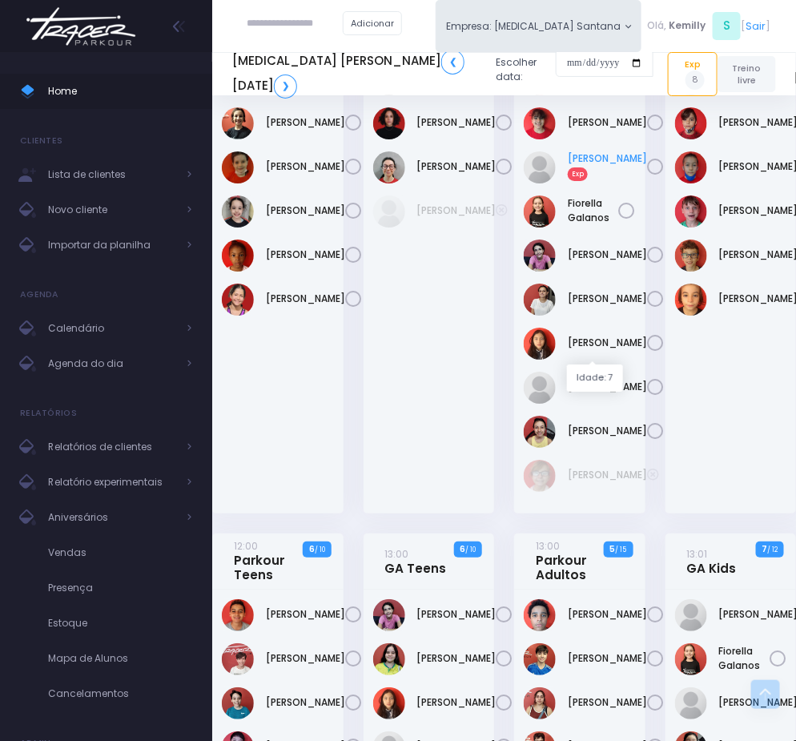
click at [569, 180] on link "Anna Clara Exp" at bounding box center [607, 165] width 79 height 29
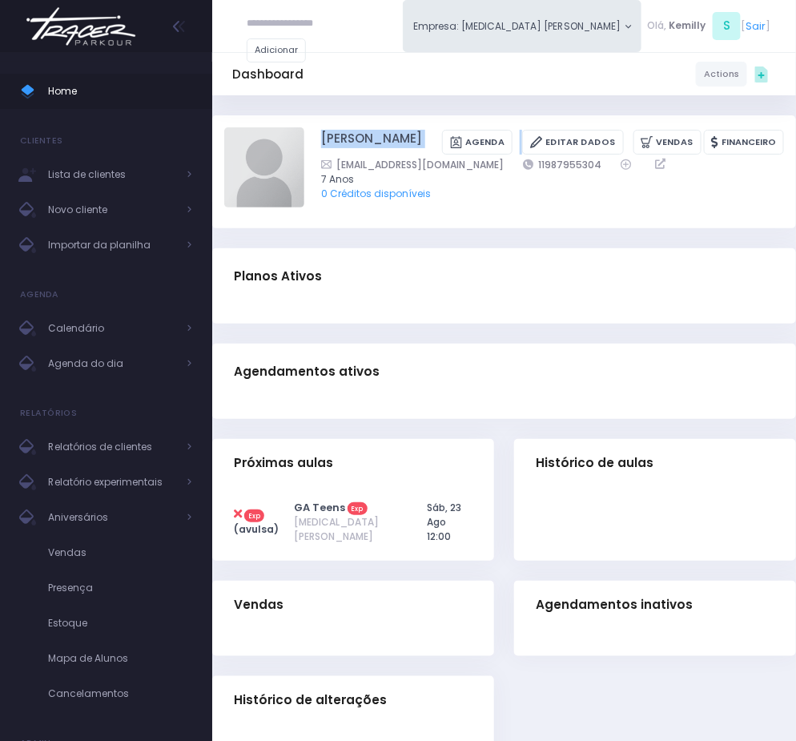
drag, startPoint x: 319, startPoint y: 134, endPoint x: 479, endPoint y: 134, distance: 159.3
click at [479, 134] on div "Anna clara wallacs Agenda Editar Dados Vendas Financeiro 11987955304" at bounding box center [504, 171] width 560 height 89
copy div "Anna clara wallacs Agenda"
drag, startPoint x: 450, startPoint y: 180, endPoint x: 527, endPoint y: 190, distance: 77.5
click at [527, 190] on div "Nicollyw@gmail.com 11987955304 7 Anos 0 Créditos disponíveis" at bounding box center [552, 179] width 463 height 44
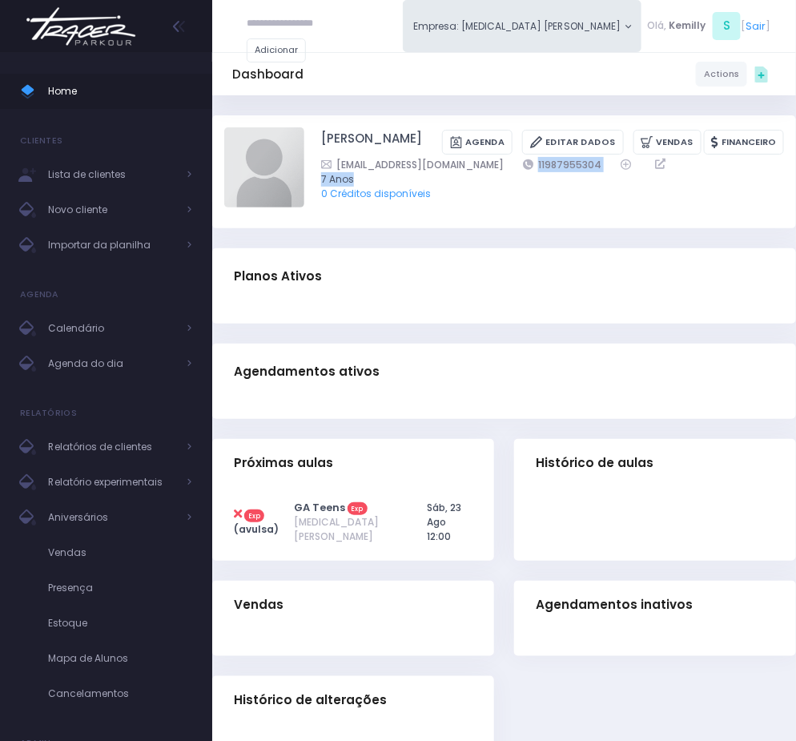
copy div "11987955304 7 Anos"
click at [522, 155] on link "Editar Dados" at bounding box center [572, 142] width 101 height 25
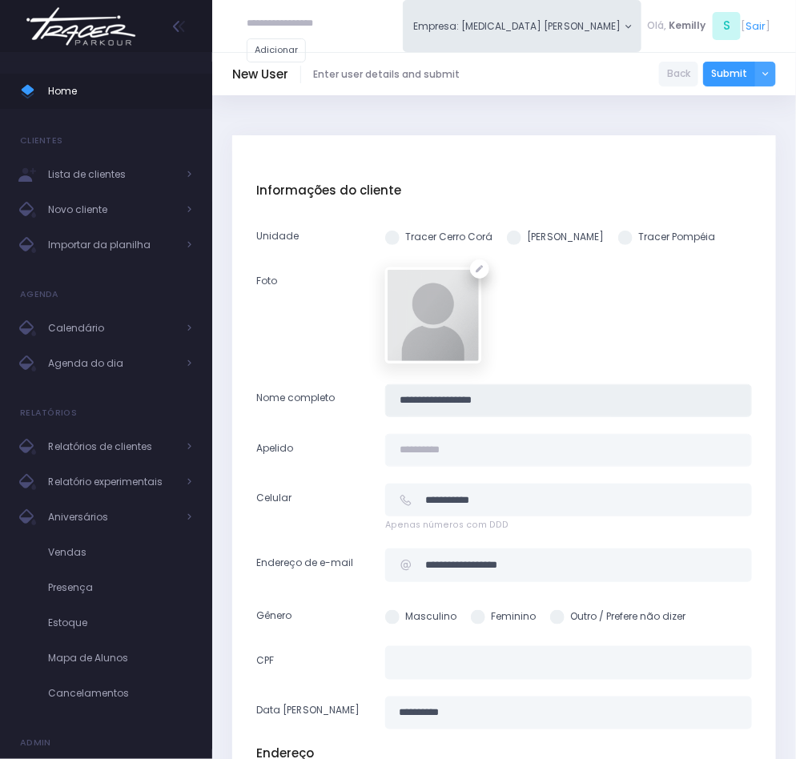
click at [462, 404] on input "**********" at bounding box center [568, 400] width 367 height 33
click at [462, 442] on input "text" at bounding box center [568, 450] width 367 height 33
paste input "**********"
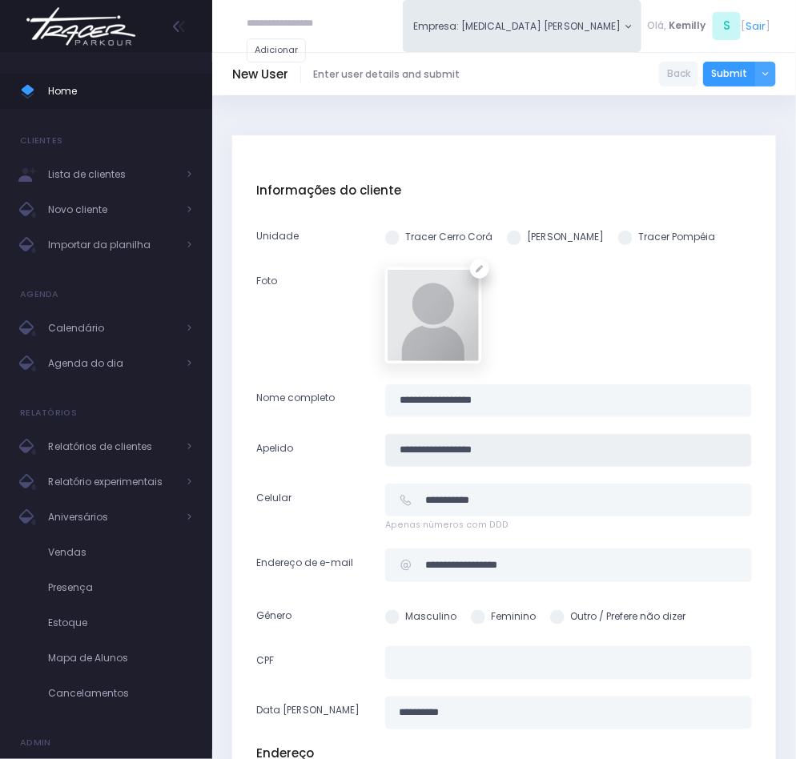
type input "**********"
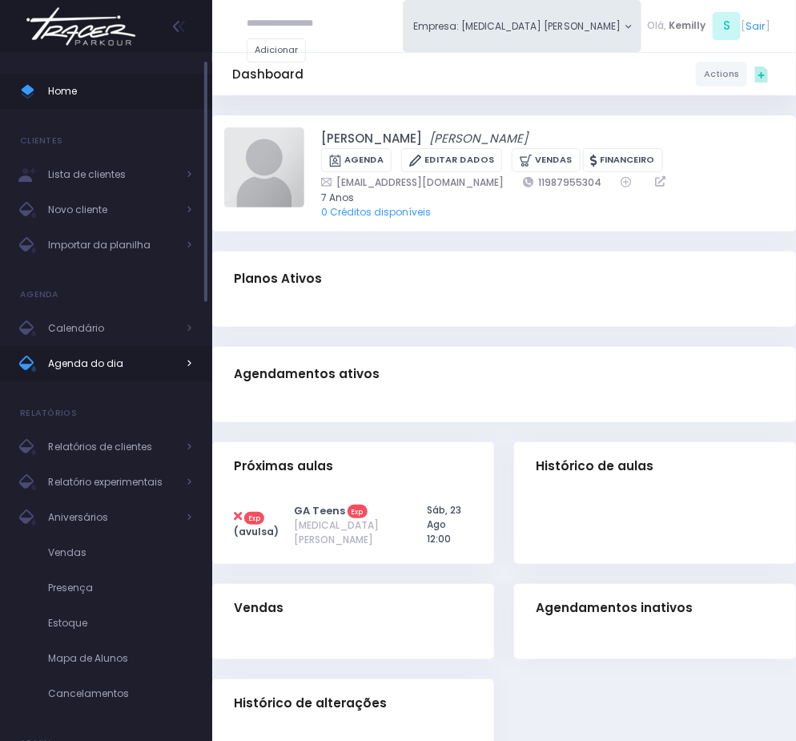
click at [92, 368] on span "Agenda do dia" at bounding box center [112, 363] width 128 height 21
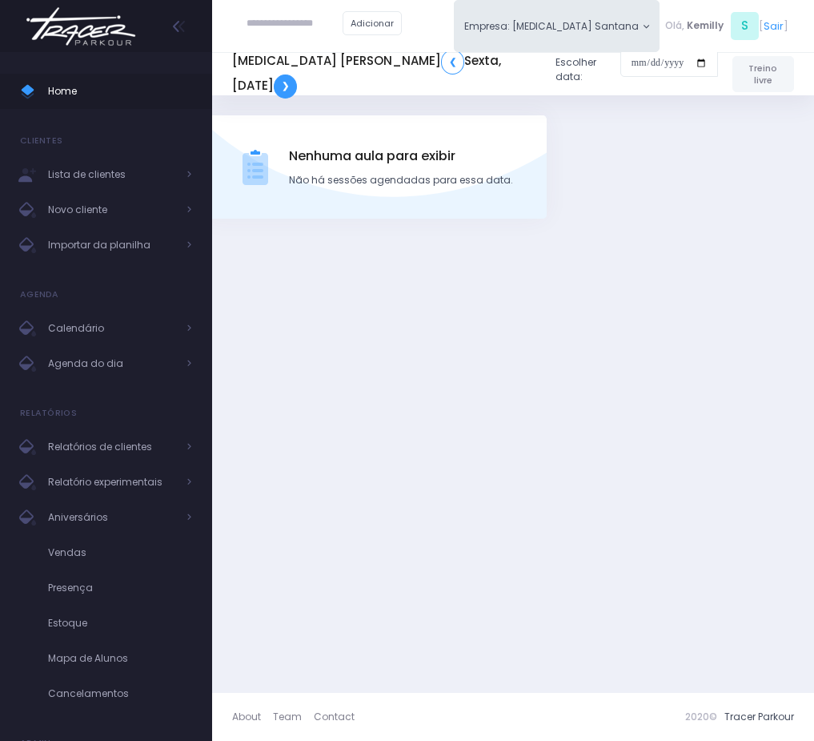
click at [274, 89] on link "❯" at bounding box center [285, 86] width 23 height 24
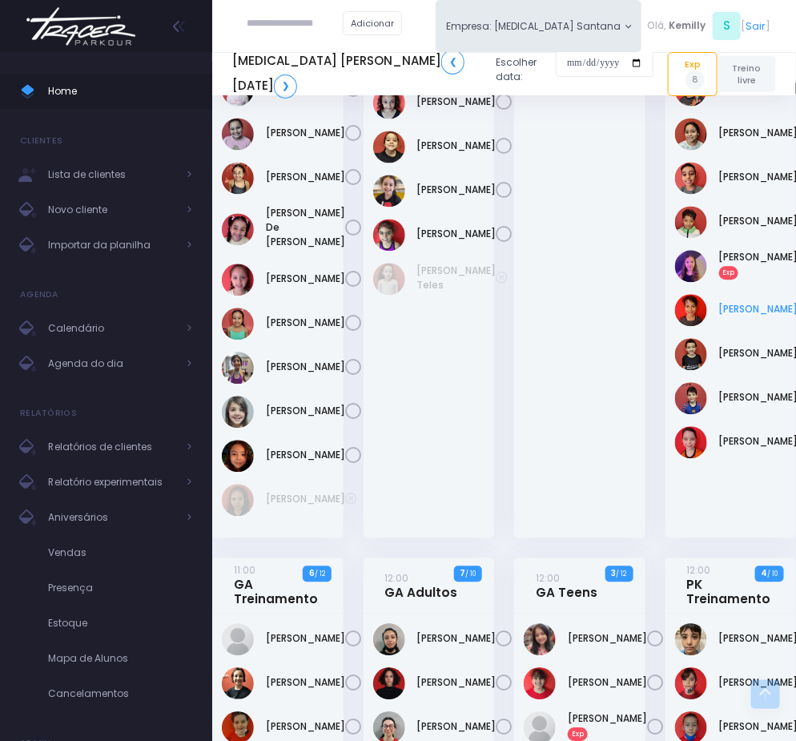
scroll to position [720, 0]
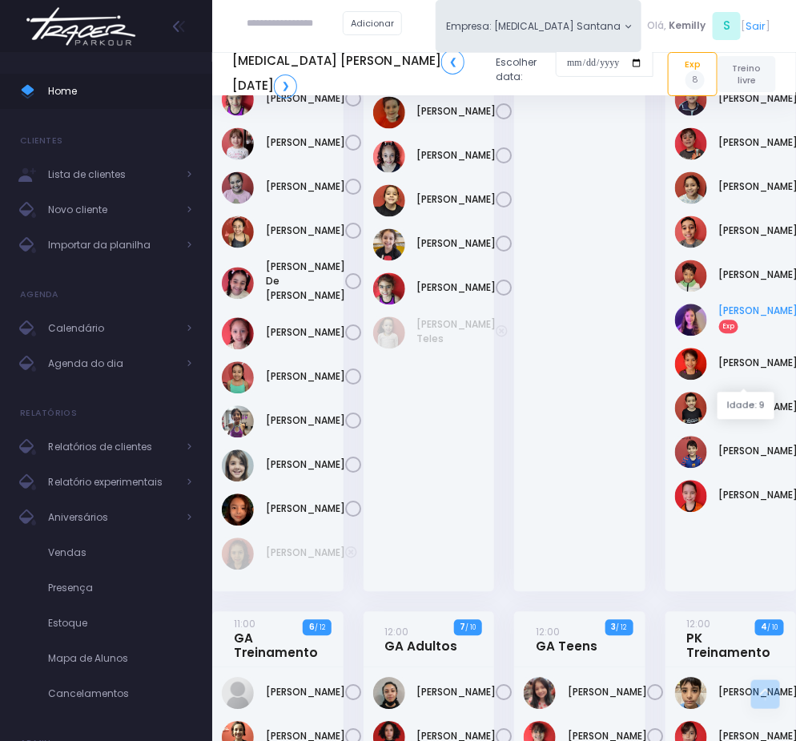
click at [745, 333] on link "Lia Vargas Exp" at bounding box center [758, 318] width 79 height 29
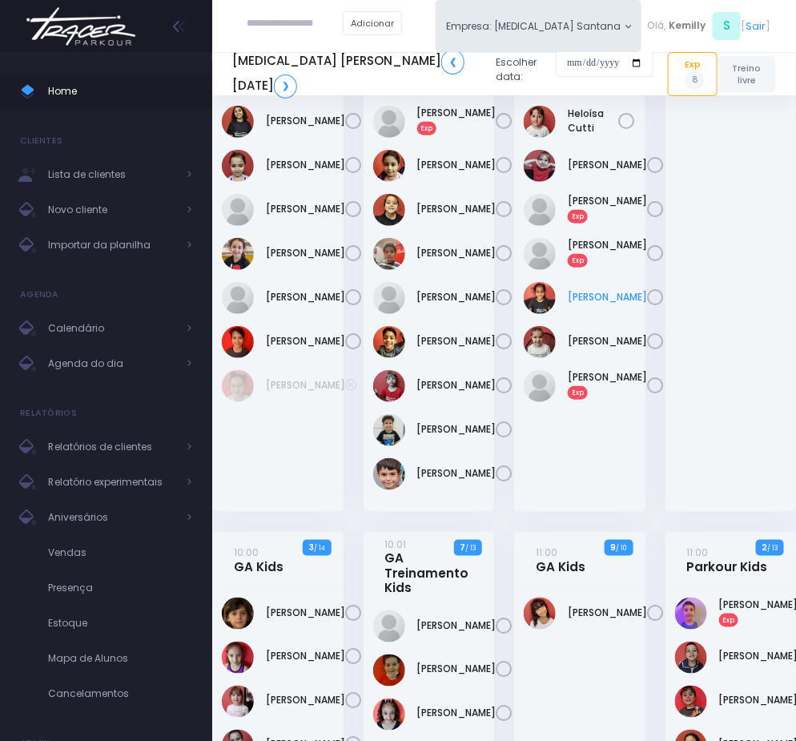
scroll to position [120, 0]
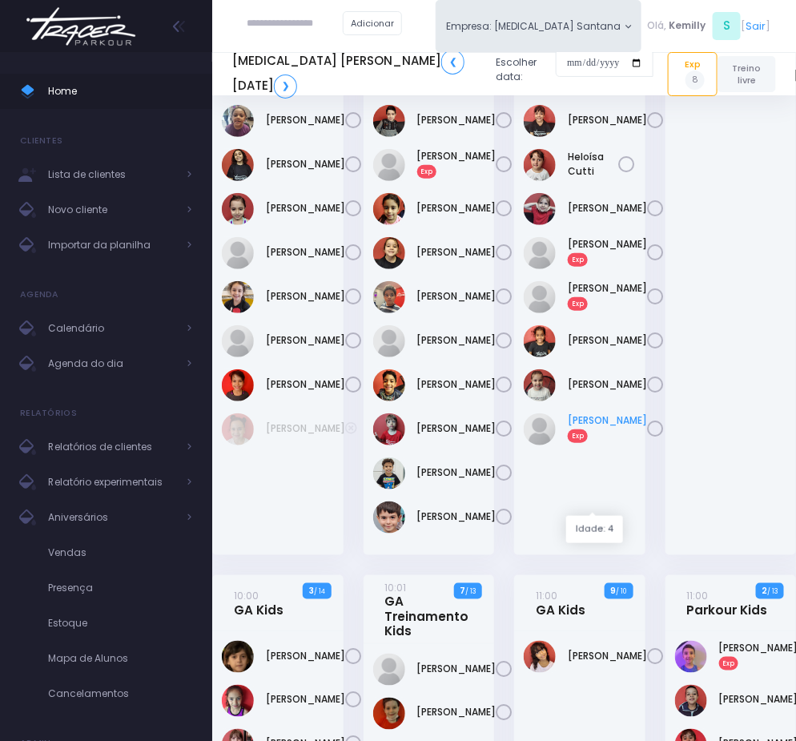
click at [584, 442] on link "Sophia Munaretto Exp" at bounding box center [607, 427] width 79 height 29
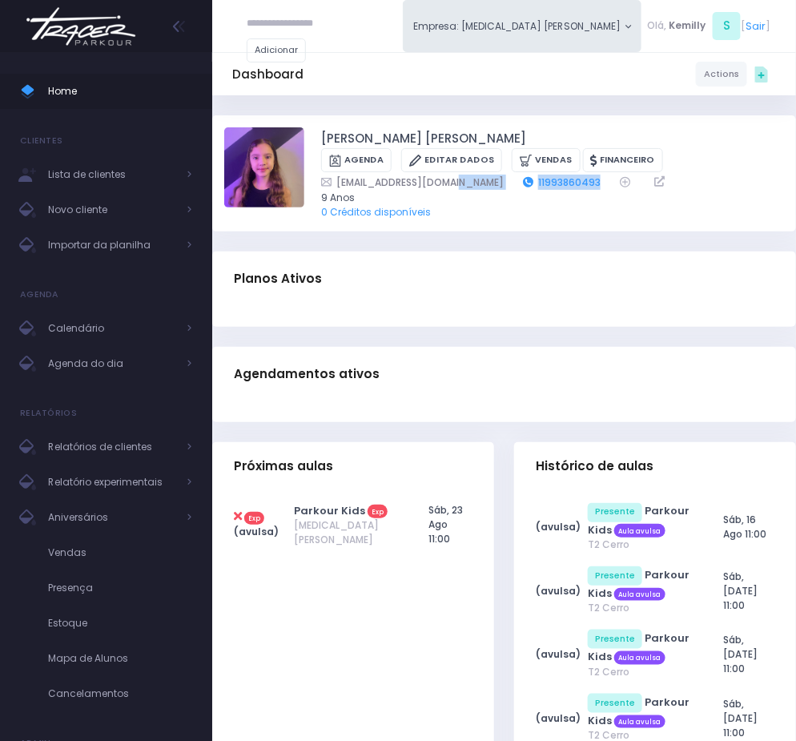
drag, startPoint x: 455, startPoint y: 185, endPoint x: 544, endPoint y: 185, distance: 88.9
click at [544, 185] on div "[EMAIL_ADDRESS][DOMAIN_NAME] 11993860493" at bounding box center [543, 182] width 444 height 15
copy div "11993860493"
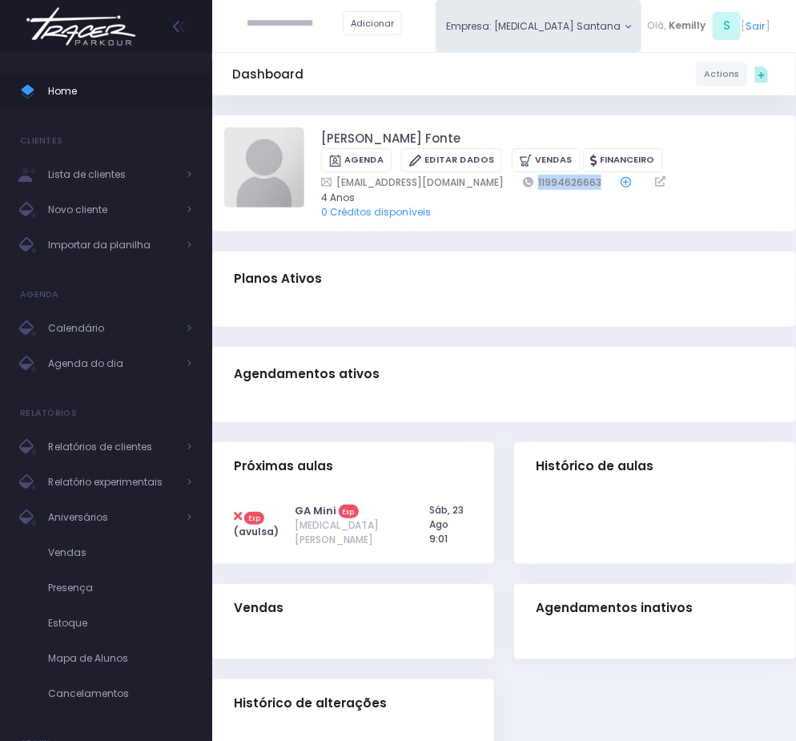
drag, startPoint x: 476, startPoint y: 176, endPoint x: 587, endPoint y: 185, distance: 110.8
click at [587, 185] on div "camunaretto@gmail.com 11994626663" at bounding box center [543, 182] width 444 height 15
copy div "11994626663"
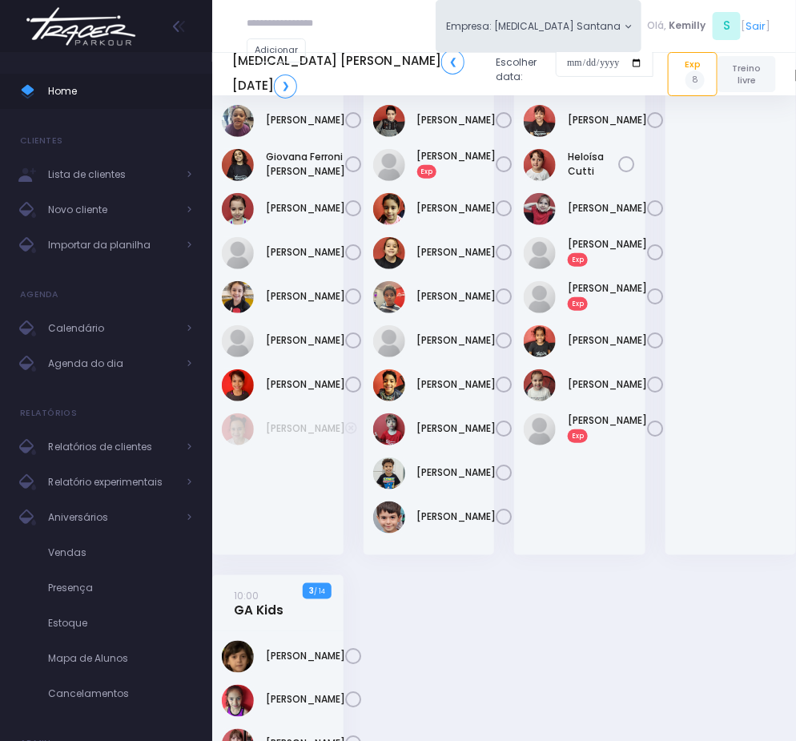
scroll to position [120, 0]
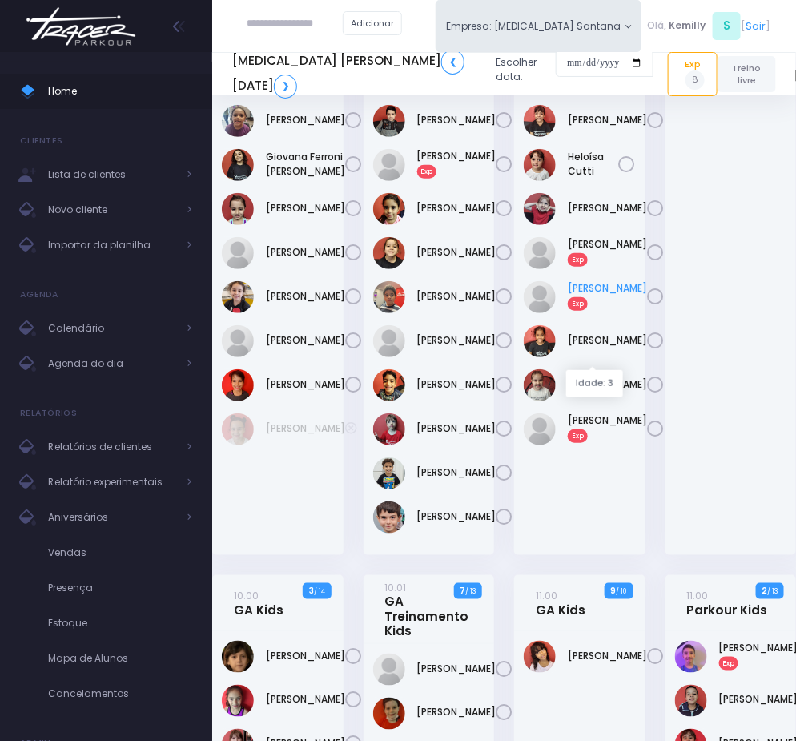
click at [587, 310] on link "Manuela Figueiredo Exp" at bounding box center [607, 295] width 79 height 29
click at [598, 266] on link "Manuela Delmond Exp" at bounding box center [607, 251] width 79 height 29
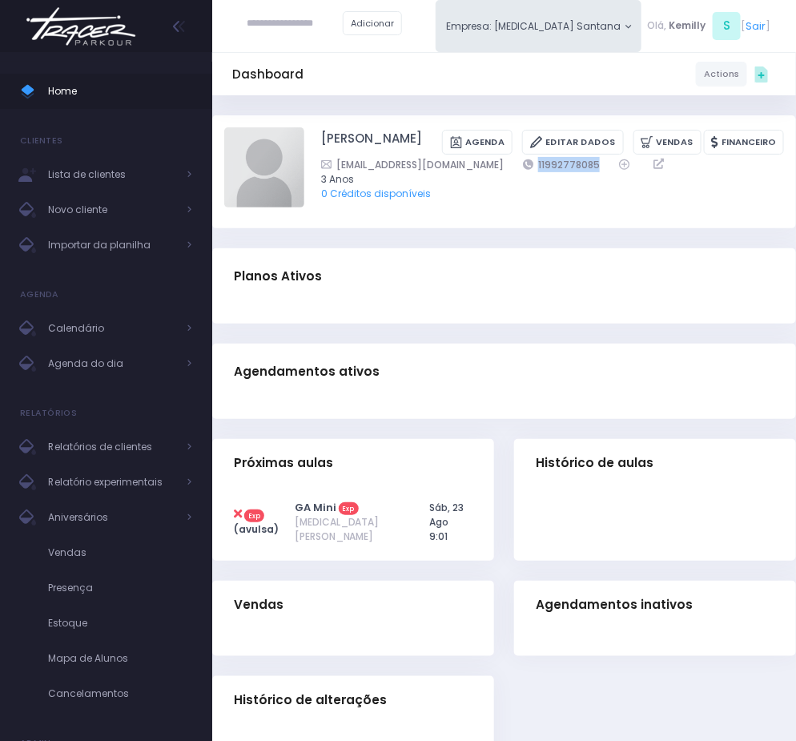
drag, startPoint x: 491, startPoint y: 183, endPoint x: 577, endPoint y: 183, distance: 86.5
click at [577, 172] on div "mimipenteado@hotmail.com 11992778085" at bounding box center [543, 164] width 444 height 15
copy link "11992778085"
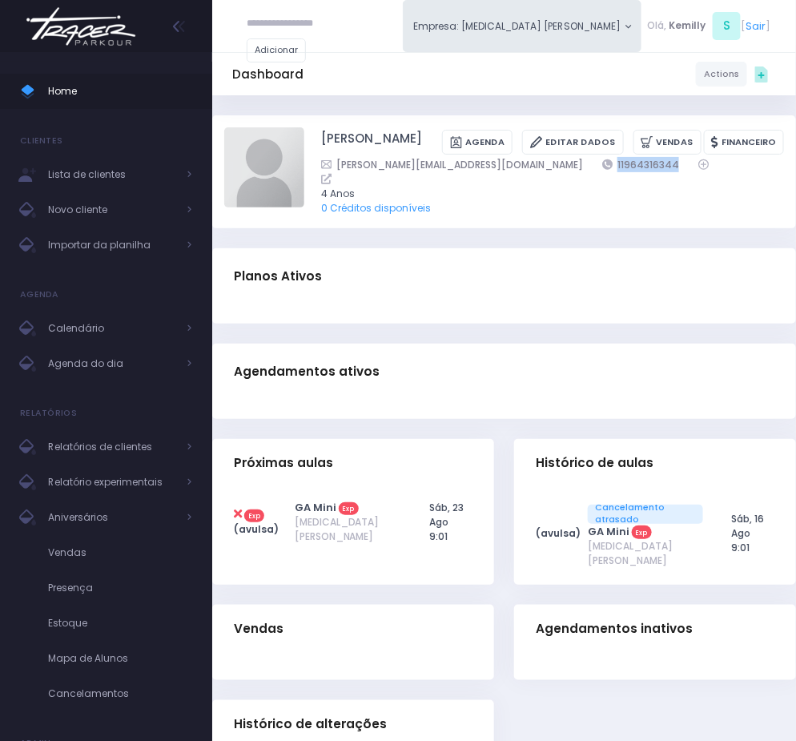
drag, startPoint x: 497, startPoint y: 161, endPoint x: 580, endPoint y: 169, distance: 82.8
click at [580, 169] on div "[PERSON_NAME][EMAIL_ADDRESS][DOMAIN_NAME] 11964316344" at bounding box center [543, 172] width 444 height 30
copy link "11964316344"
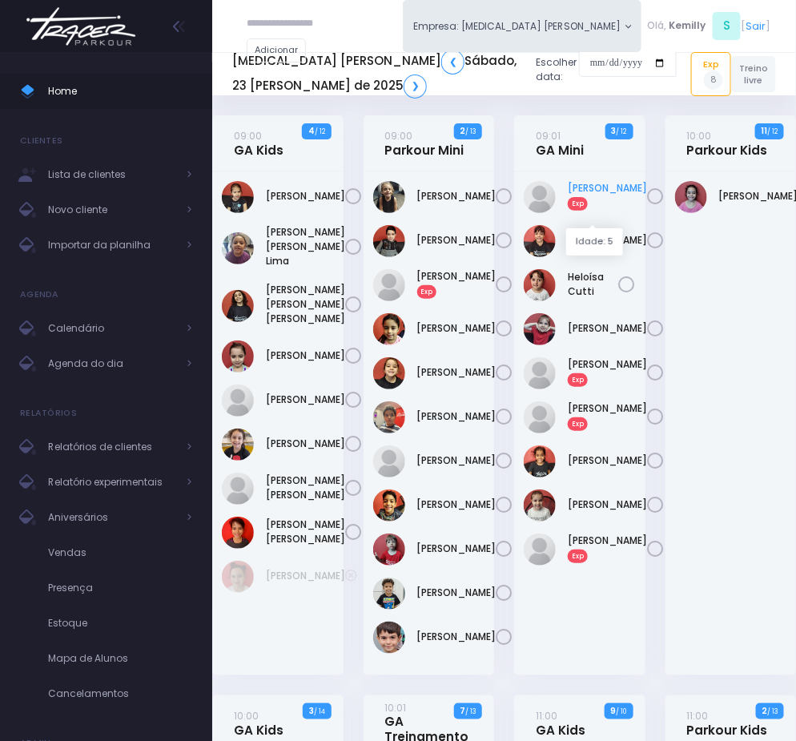
click at [596, 193] on link "Bianca Munaretto Exp" at bounding box center [607, 195] width 79 height 29
click at [569, 193] on link "Bianca Munaretto Exp" at bounding box center [607, 195] width 79 height 29
click at [579, 62] on input "date" at bounding box center [628, 63] width 98 height 29
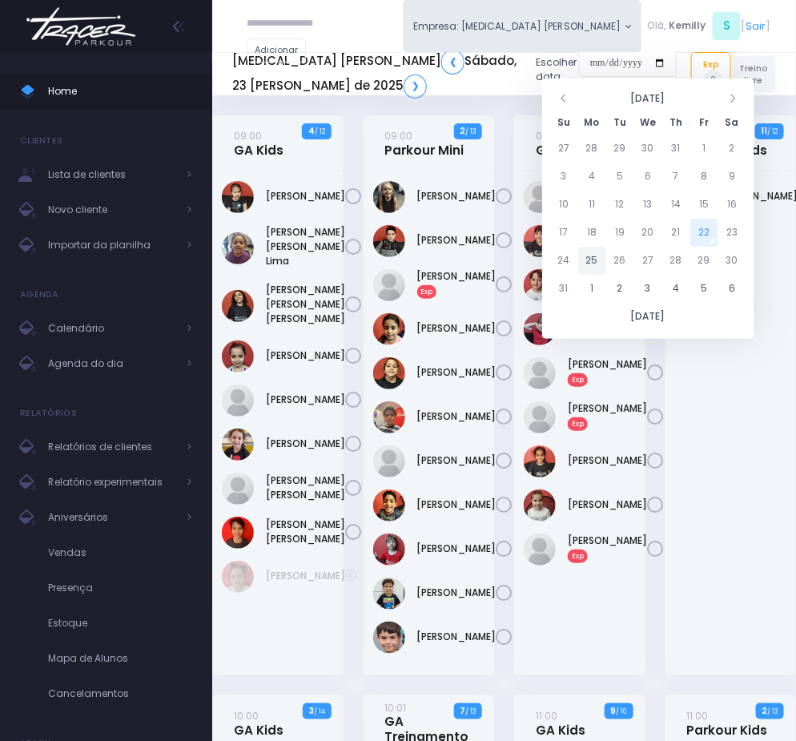
click at [601, 263] on td "25" at bounding box center [592, 261] width 28 height 28
type input "**********"
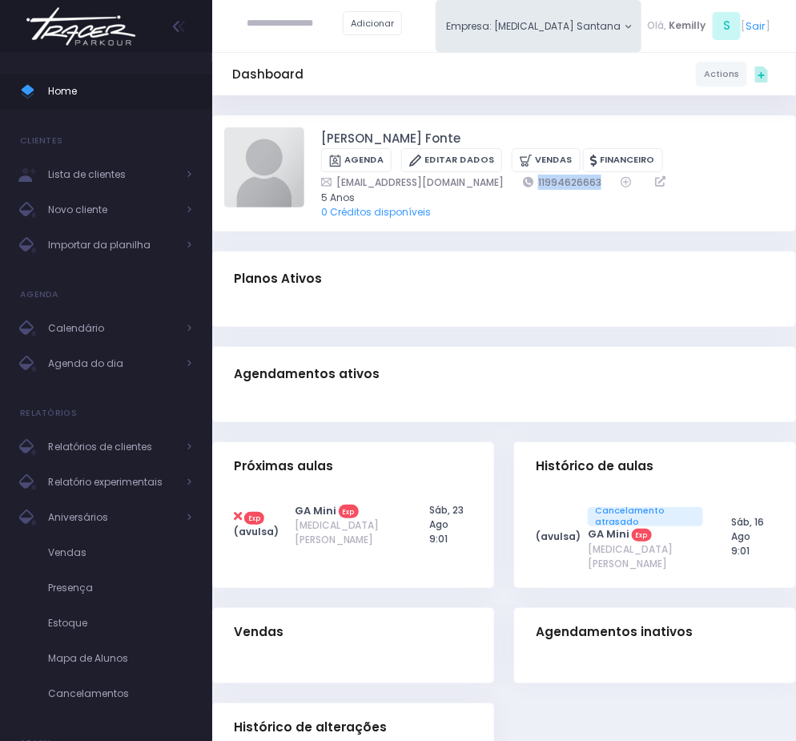
drag, startPoint x: 476, startPoint y: 178, endPoint x: 568, endPoint y: 180, distance: 91.3
click at [568, 180] on div "[EMAIL_ADDRESS][DOMAIN_NAME] 11994626663" at bounding box center [543, 182] width 444 height 15
copy div "11994626663"
drag, startPoint x: 476, startPoint y: 185, endPoint x: 558, endPoint y: 185, distance: 82.5
click at [558, 185] on div "camunaretto@gmail.com 11994626663" at bounding box center [543, 182] width 444 height 15
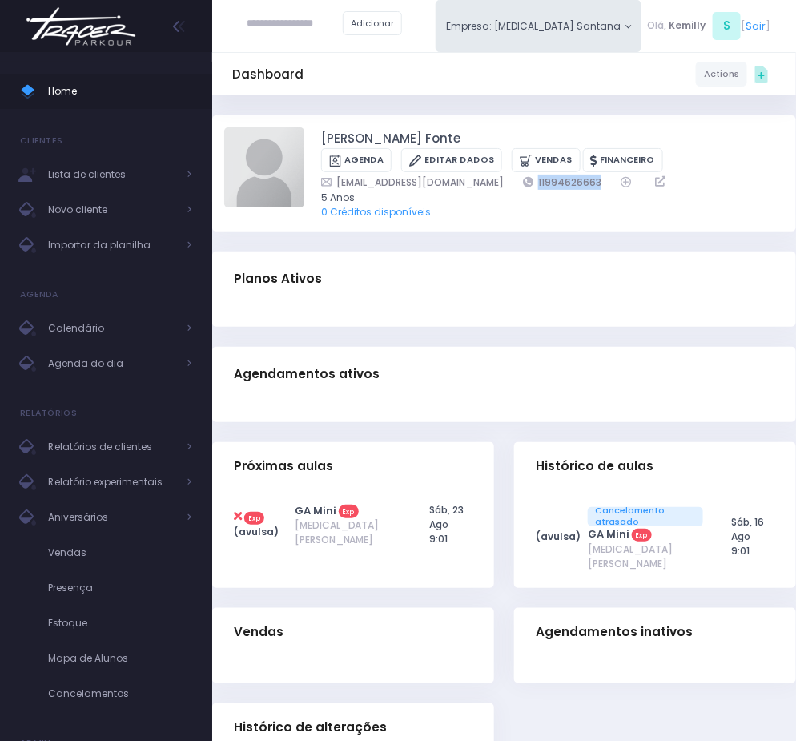
copy link "11994626663"
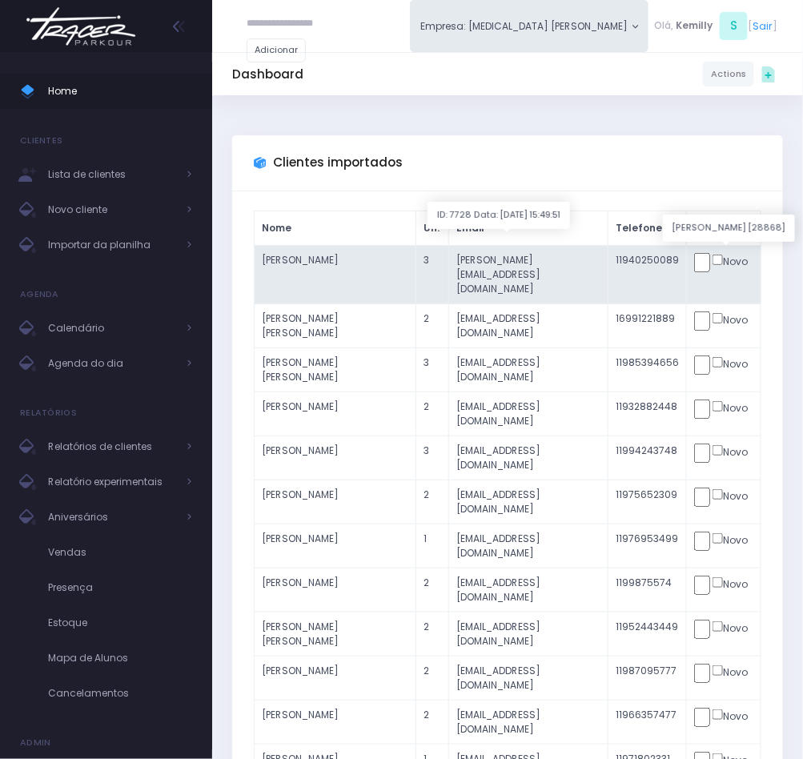
click input "submit" at bounding box center [0, 0] width 0 height 0
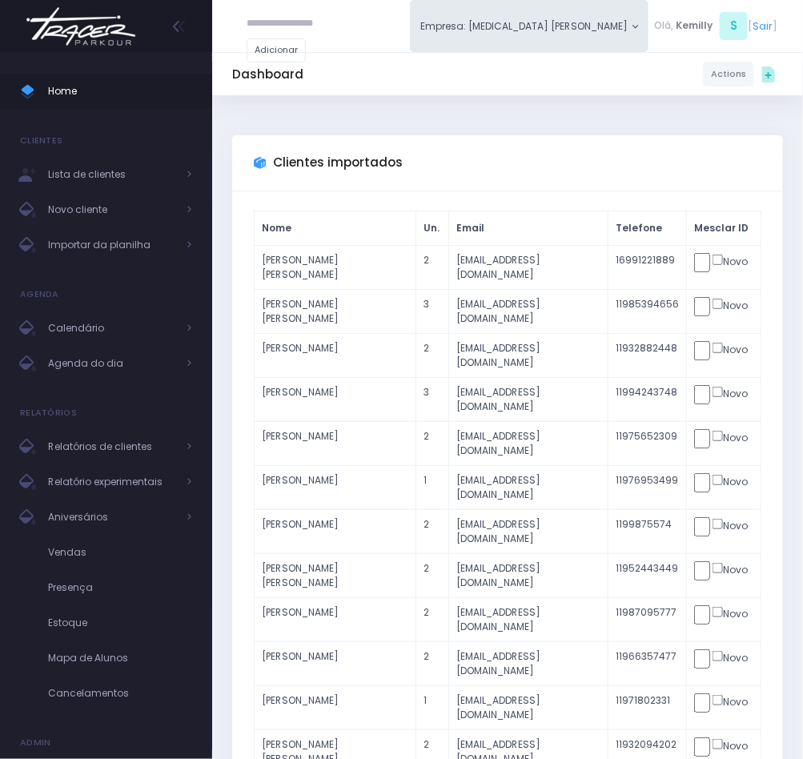
paste input "**********"
click at [264, 20] on input "**********" at bounding box center [295, 24] width 96 height 29
paste input "text"
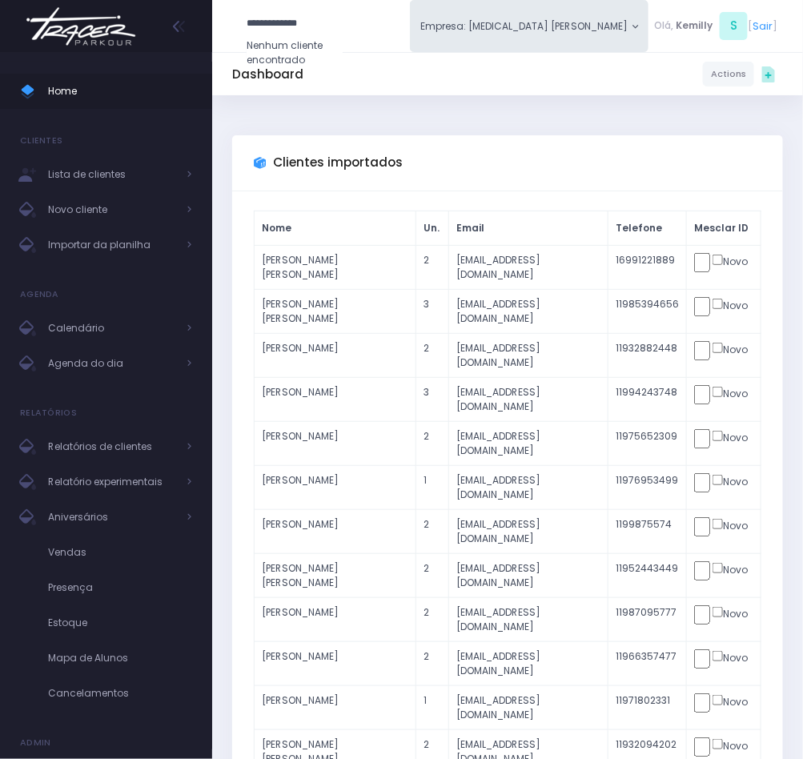
click at [289, 22] on input "**********" at bounding box center [295, 24] width 96 height 29
click at [303, 98] on link "[PERSON_NAME]" at bounding box center [319, 105] width 82 height 14
type input "**********"
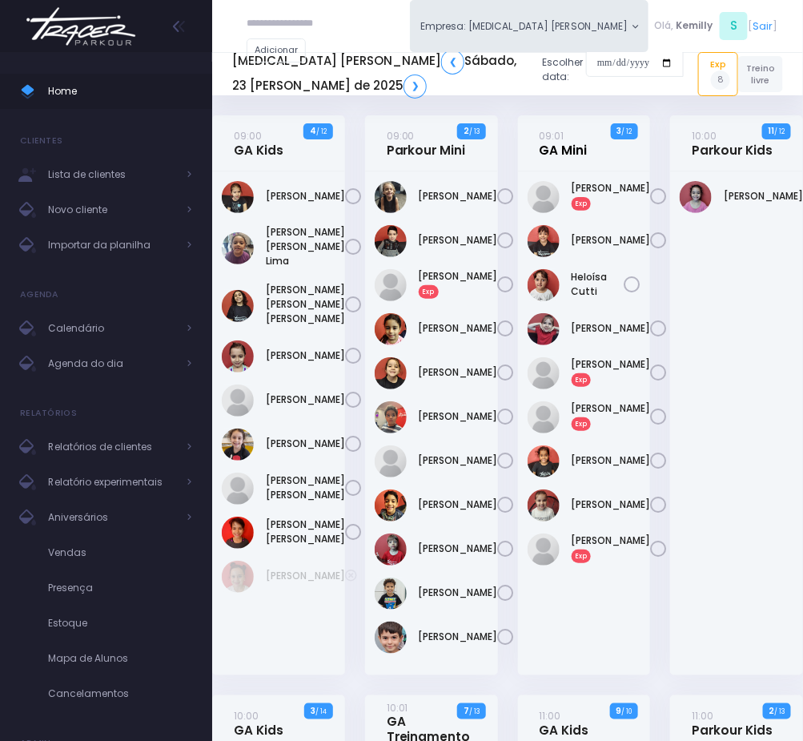
click at [576, 145] on link "09:01 GA Mini" at bounding box center [564, 143] width 48 height 30
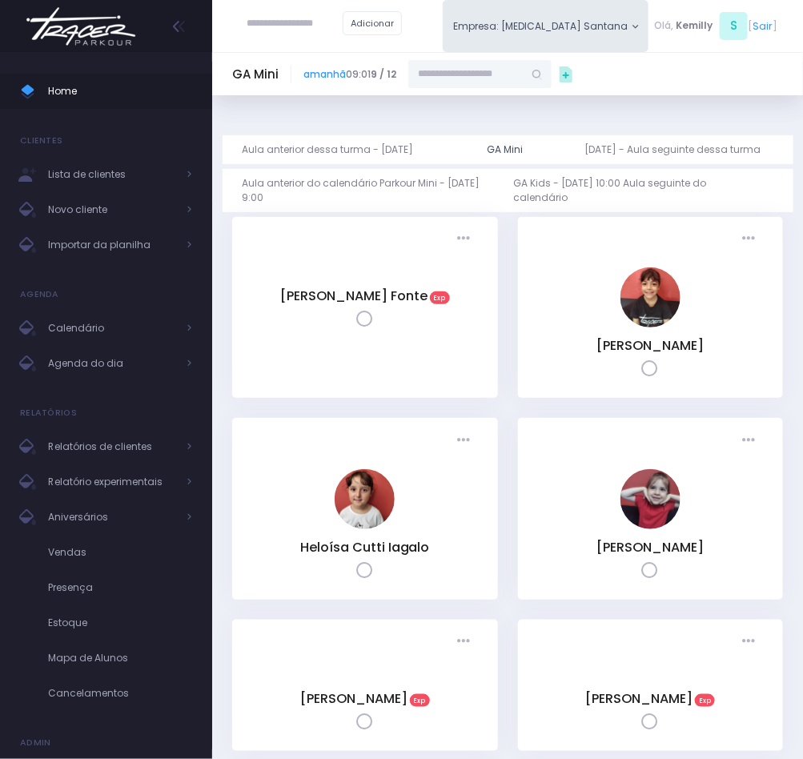
click at [452, 78] on input "text" at bounding box center [465, 74] width 115 height 29
paste input "**********"
click at [464, 73] on input "**********" at bounding box center [465, 74] width 115 height 29
click at [485, 149] on link "Laura Almeida" at bounding box center [482, 156] width 84 height 14
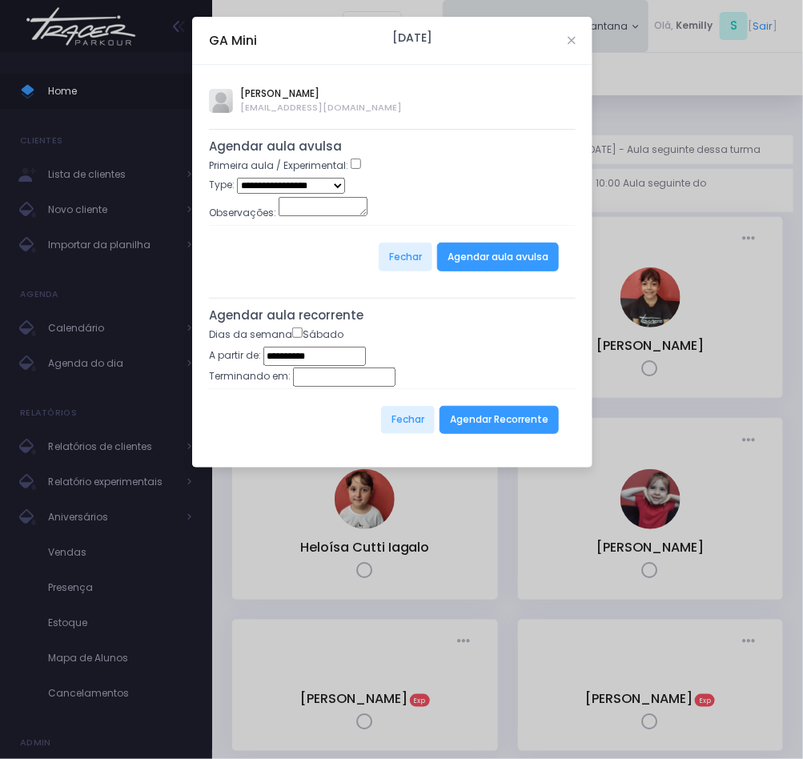
type input "**********"
select select "*"
click at [493, 267] on button "Agendar aula avulsa" at bounding box center [498, 257] width 122 height 29
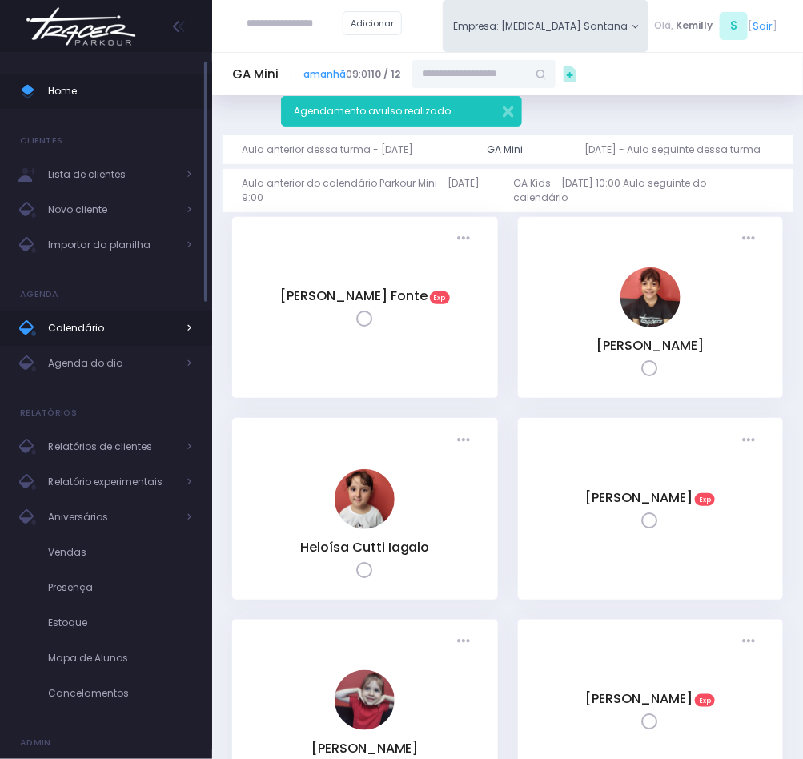
drag, startPoint x: 110, startPoint y: 363, endPoint x: 110, endPoint y: 324, distance: 38.4
click at [110, 363] on span "Agenda do dia" at bounding box center [112, 363] width 128 height 21
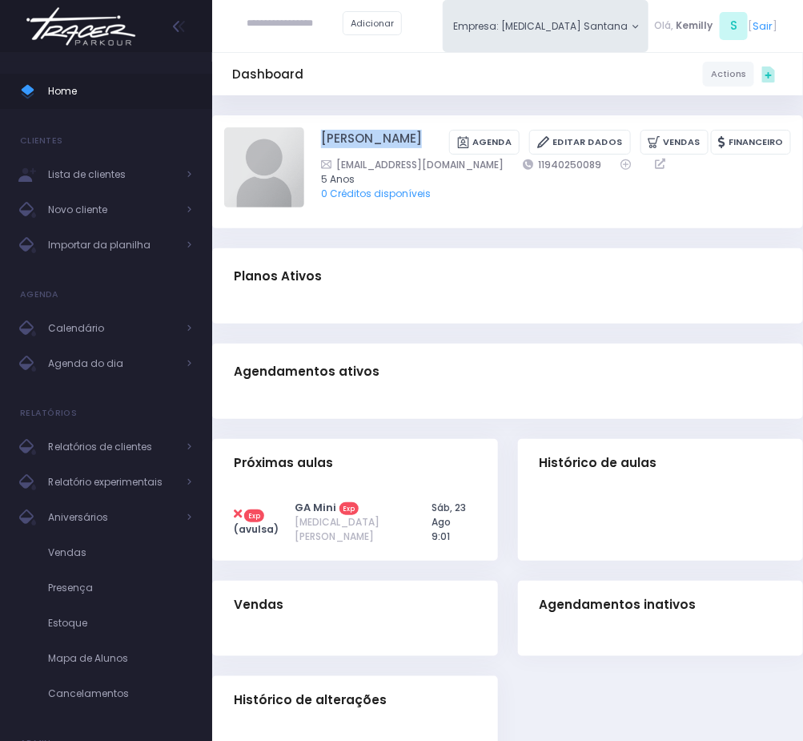
drag, startPoint x: 319, startPoint y: 137, endPoint x: 414, endPoint y: 137, distance: 94.5
click at [416, 137] on div "[PERSON_NAME] [GEOGRAPHIC_DATA] Editar Dados [GEOGRAPHIC_DATA] Financeiro 11940…" at bounding box center [507, 171] width 567 height 89
copy div "[PERSON_NAME]"
click at [125, 371] on span "Agenda do dia" at bounding box center [112, 363] width 128 height 21
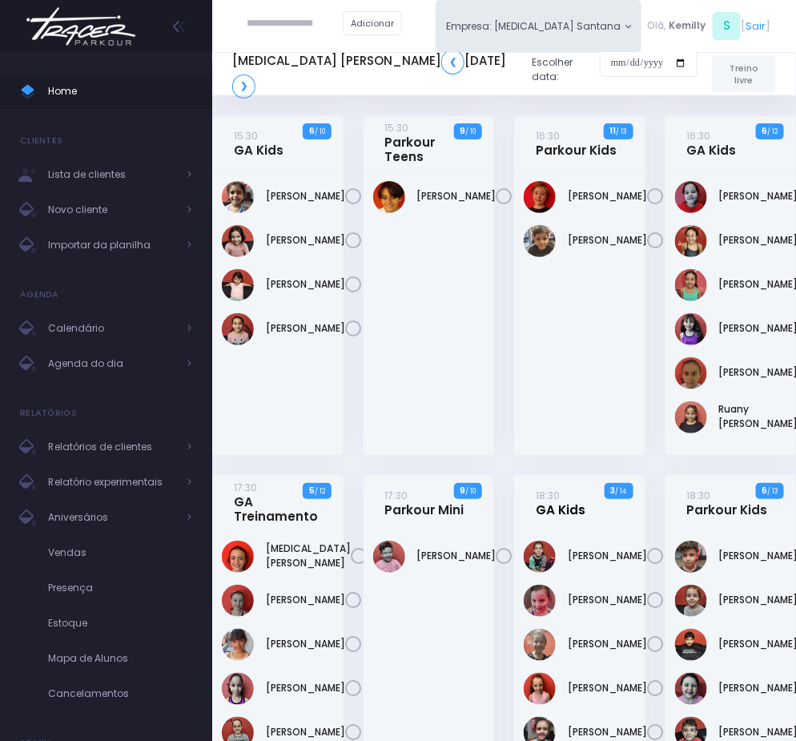
click at [565, 517] on link "18:30 GA Kids" at bounding box center [561, 503] width 50 height 30
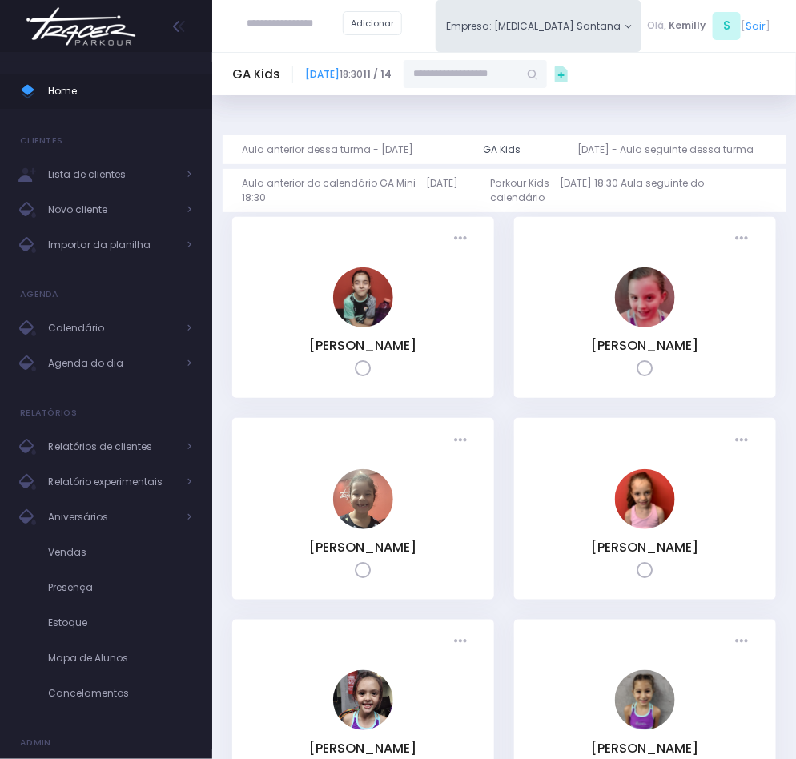
click at [519, 70] on input "text" at bounding box center [460, 74] width 115 height 29
paste input "**********"
click at [544, 99] on link "Alice Fernandes Barraconi" at bounding box center [490, 100] width 110 height 14
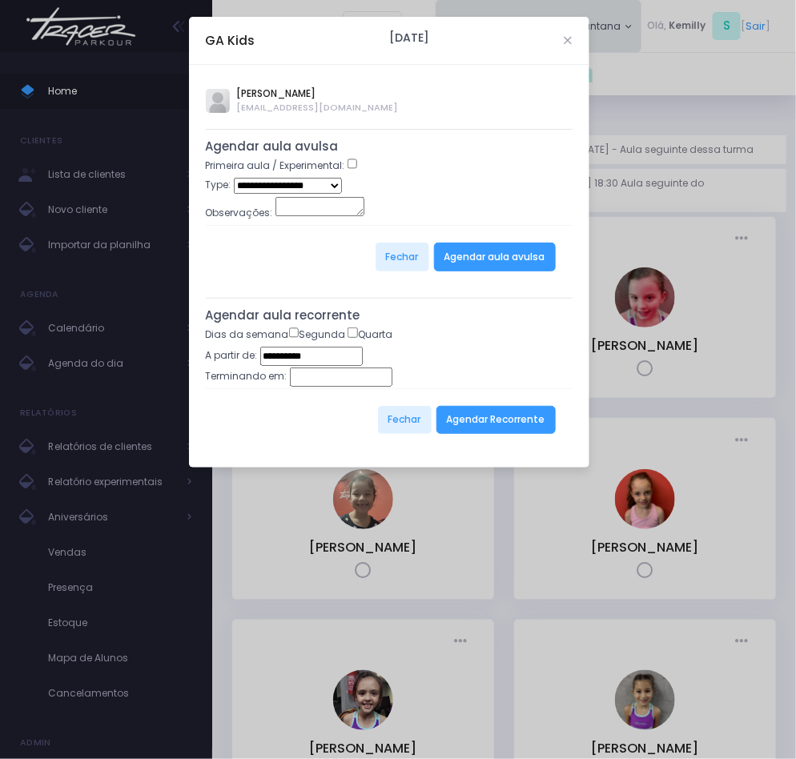
type input "**********"
click at [500, 430] on button "Agendar Recorrente" at bounding box center [495, 420] width 119 height 29
click at [488, 426] on button "Agendar Recorrente" at bounding box center [495, 420] width 119 height 29
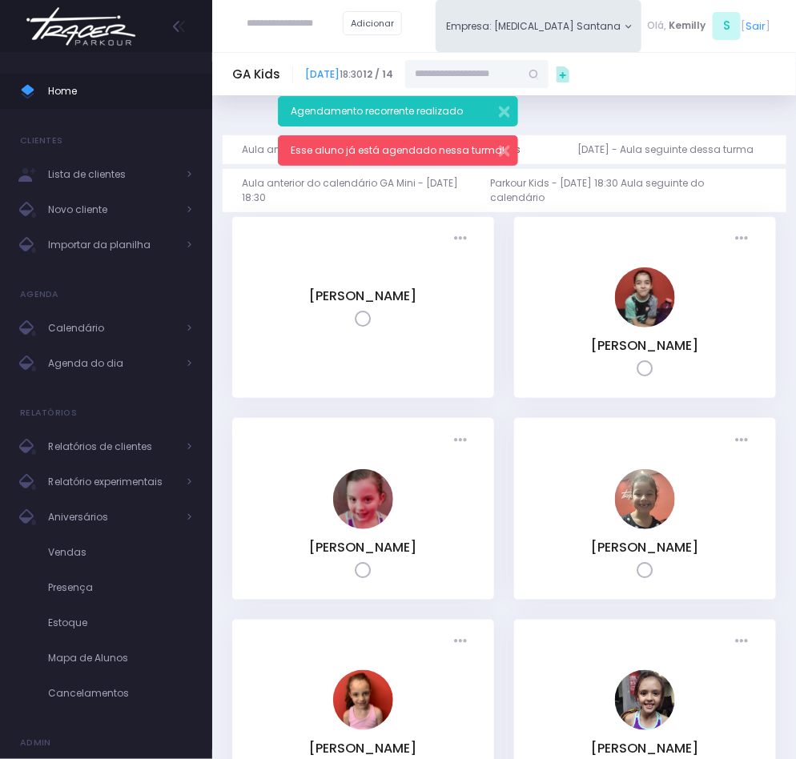
click at [449, 155] on span "Esse aluno já está agendado nessa turma!" at bounding box center [398, 150] width 214 height 14
click at [339, 74] on link "[DATE]" at bounding box center [322, 74] width 34 height 14
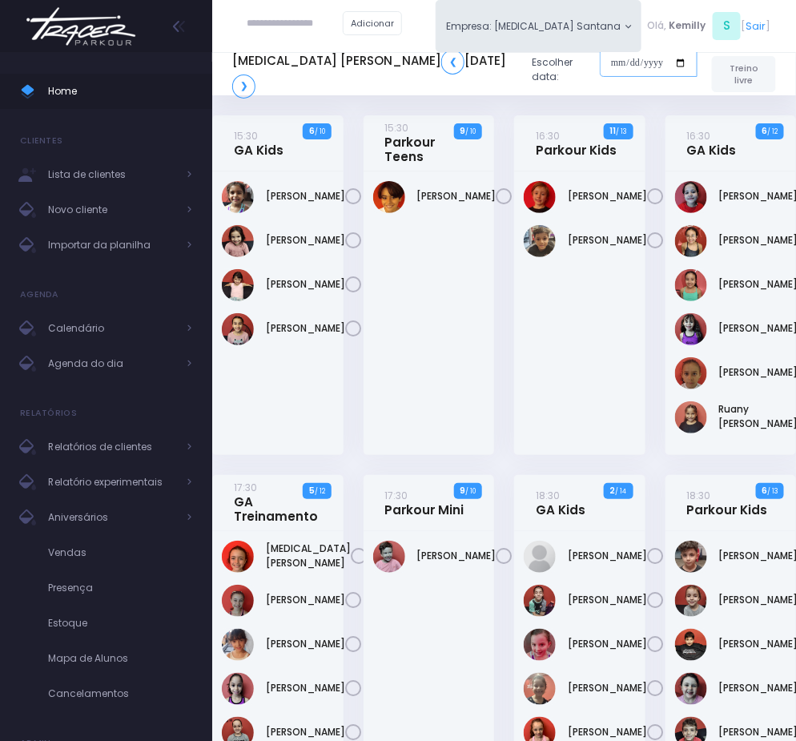
click at [605, 65] on input "date" at bounding box center [649, 63] width 98 height 29
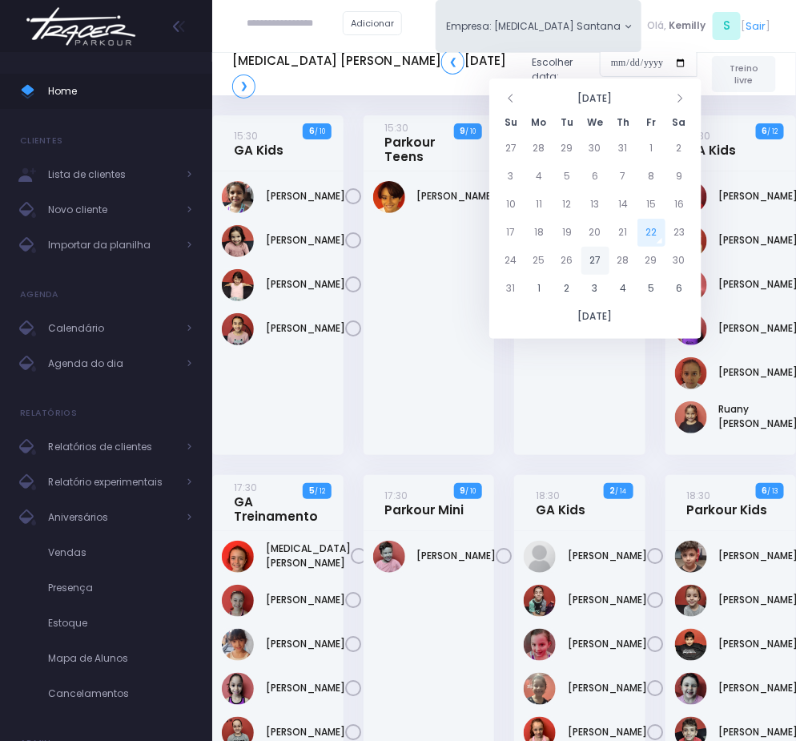
click at [591, 263] on td "27" at bounding box center [595, 261] width 28 height 28
type input "**********"
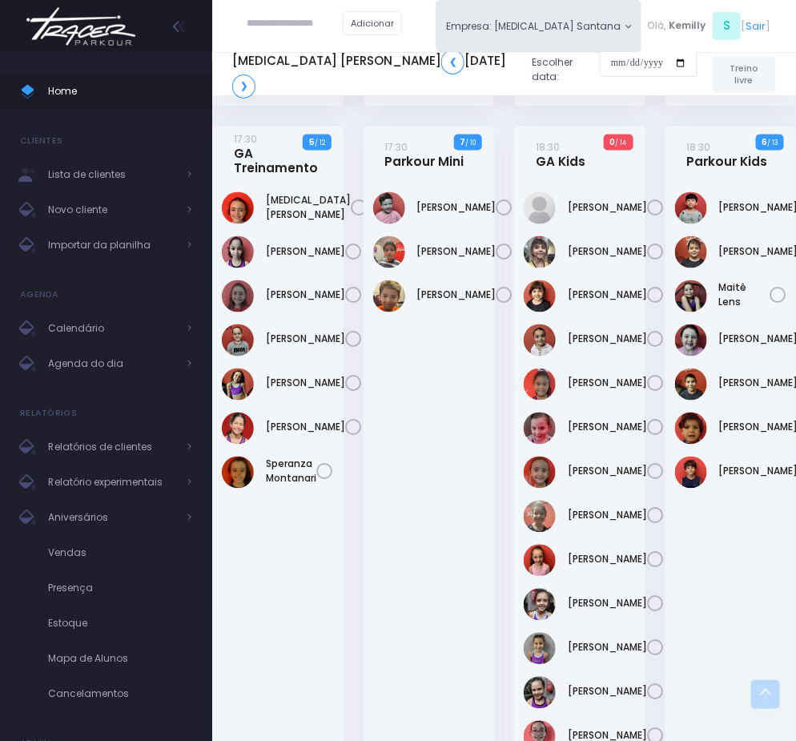
scroll to position [600, 0]
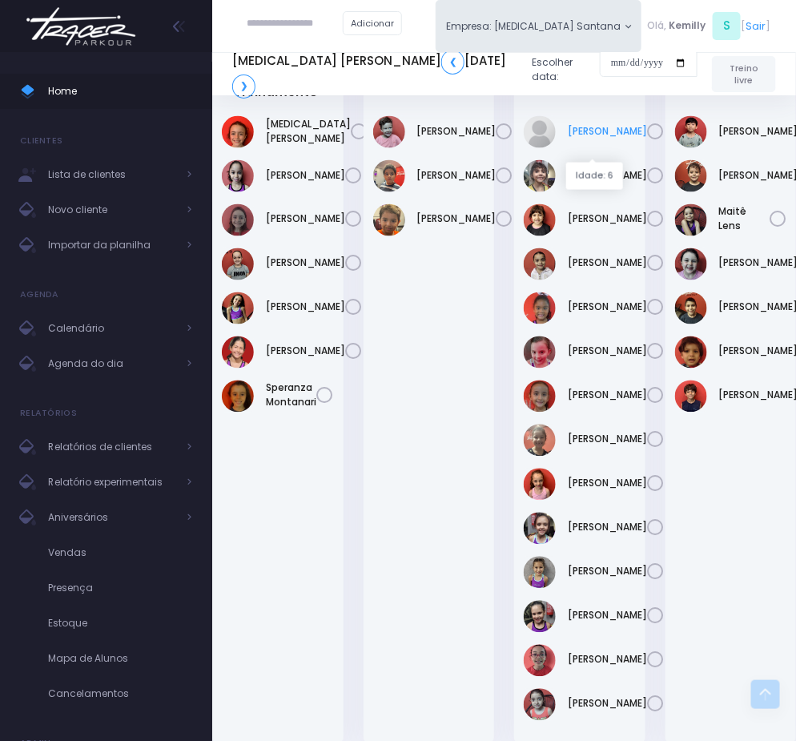
click at [592, 138] on link "[PERSON_NAME]" at bounding box center [607, 131] width 79 height 14
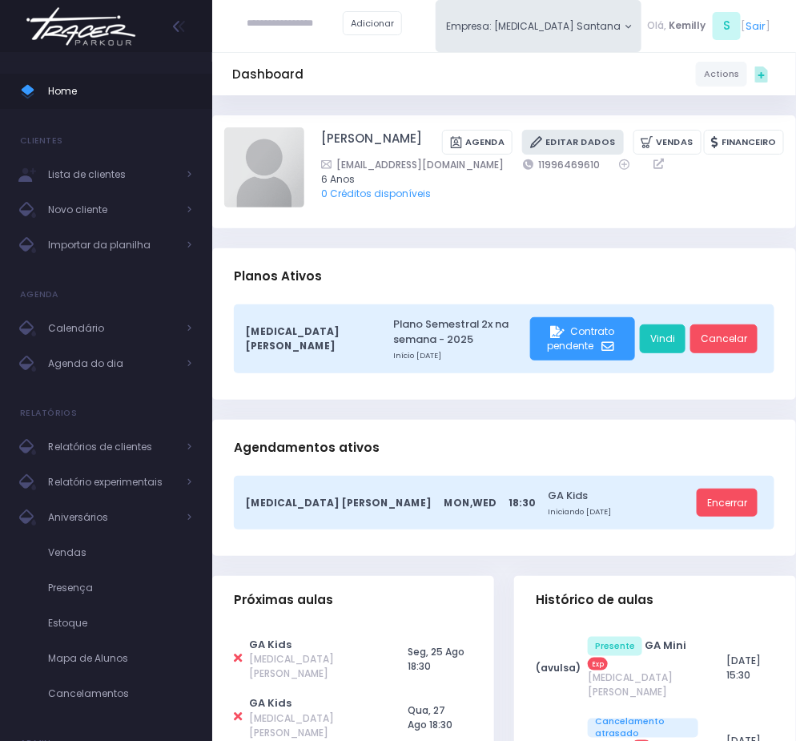
click at [522, 155] on link "Editar Dados" at bounding box center [572, 142] width 101 height 25
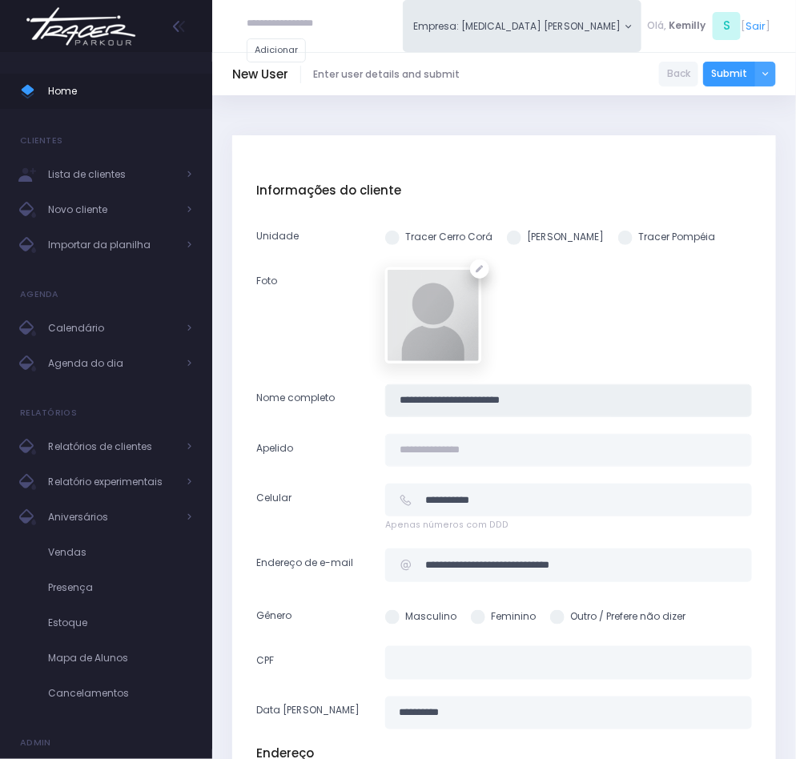
click at [457, 392] on input "**********" at bounding box center [568, 400] width 367 height 33
click at [459, 394] on input "**********" at bounding box center [568, 400] width 367 height 33
click at [476, 438] on input "text" at bounding box center [568, 450] width 367 height 33
paste input "**********"
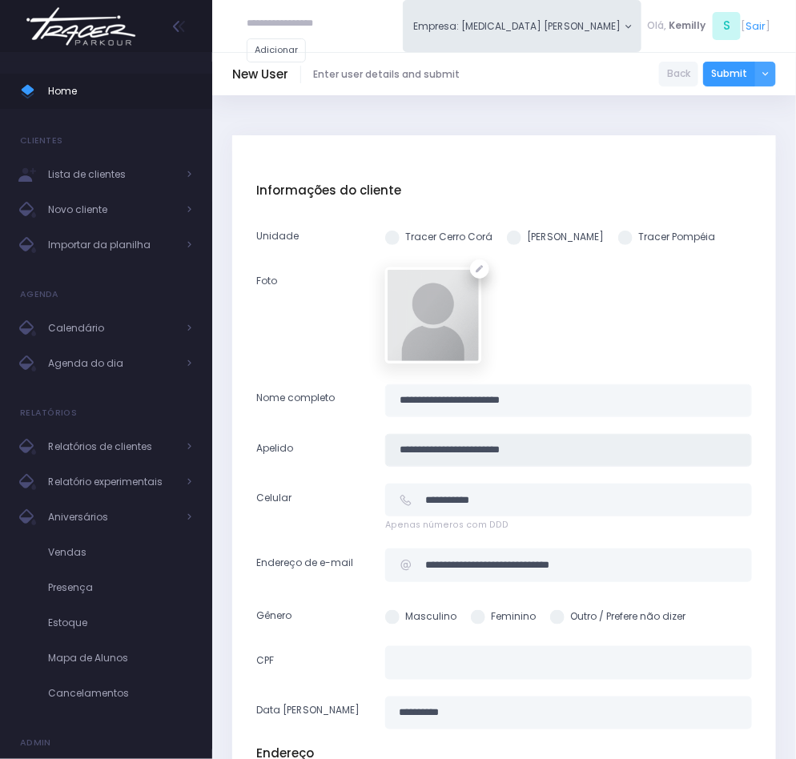
type input "**********"
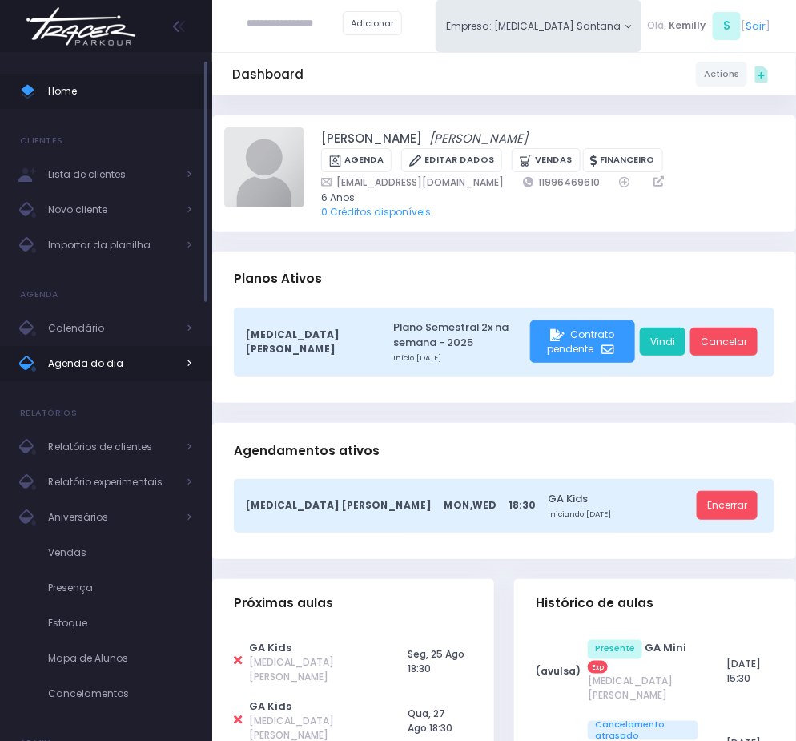
click at [116, 375] on link "Agenda do dia" at bounding box center [106, 363] width 212 height 35
